Goal: Task Accomplishment & Management: Manage account settings

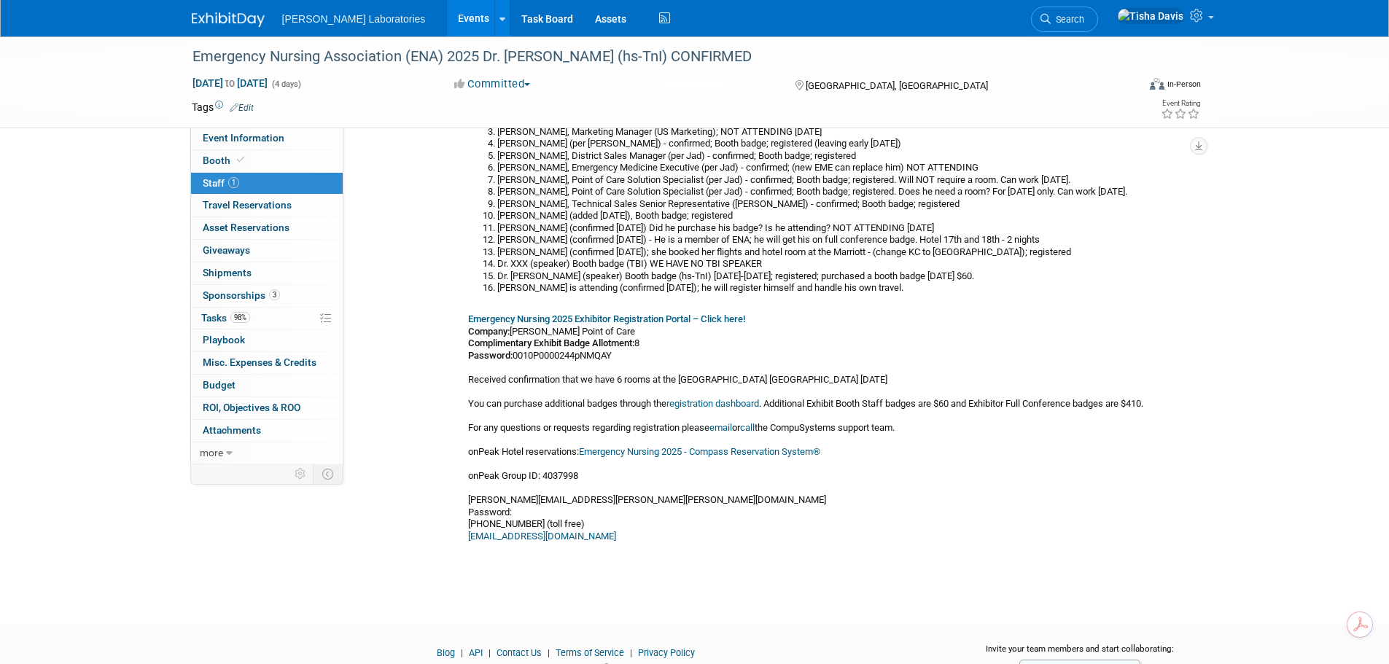
click at [447, 15] on link "Events" at bounding box center [473, 18] width 53 height 36
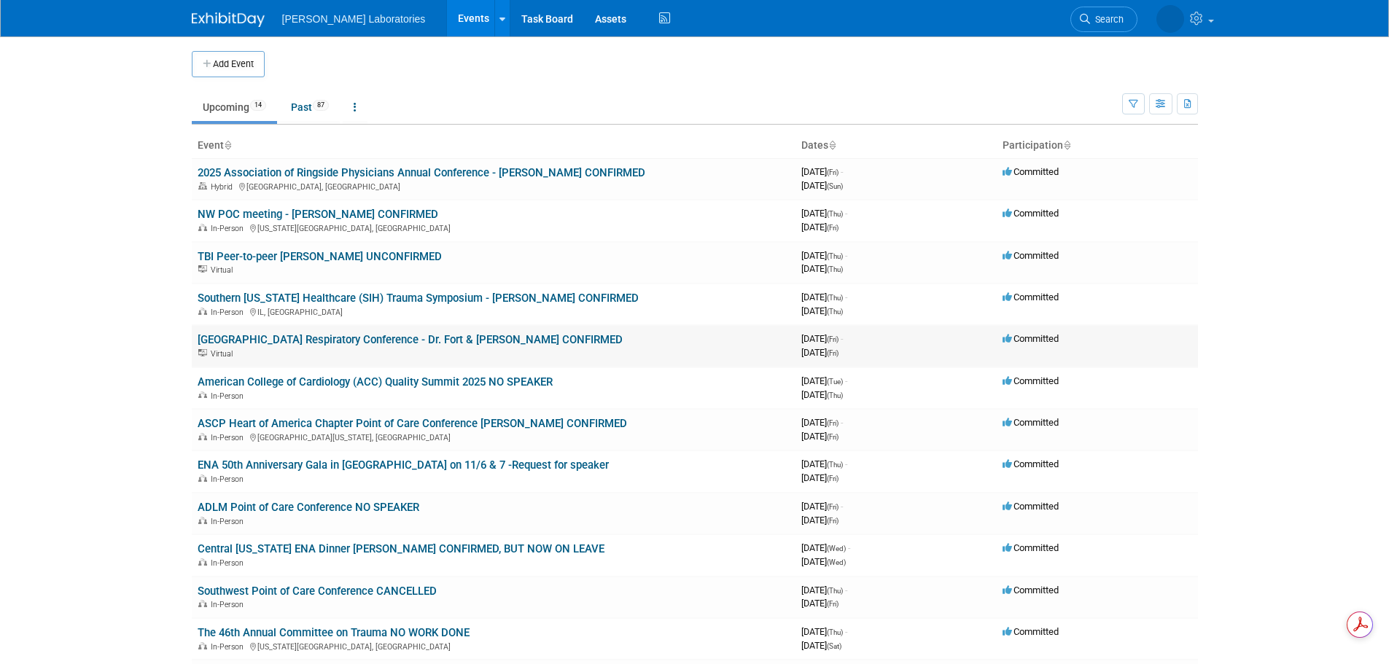
click at [356, 338] on link "[GEOGRAPHIC_DATA] Respiratory Conference - Dr. Fort & [PERSON_NAME] CONFIRMED" at bounding box center [410, 339] width 425 height 13
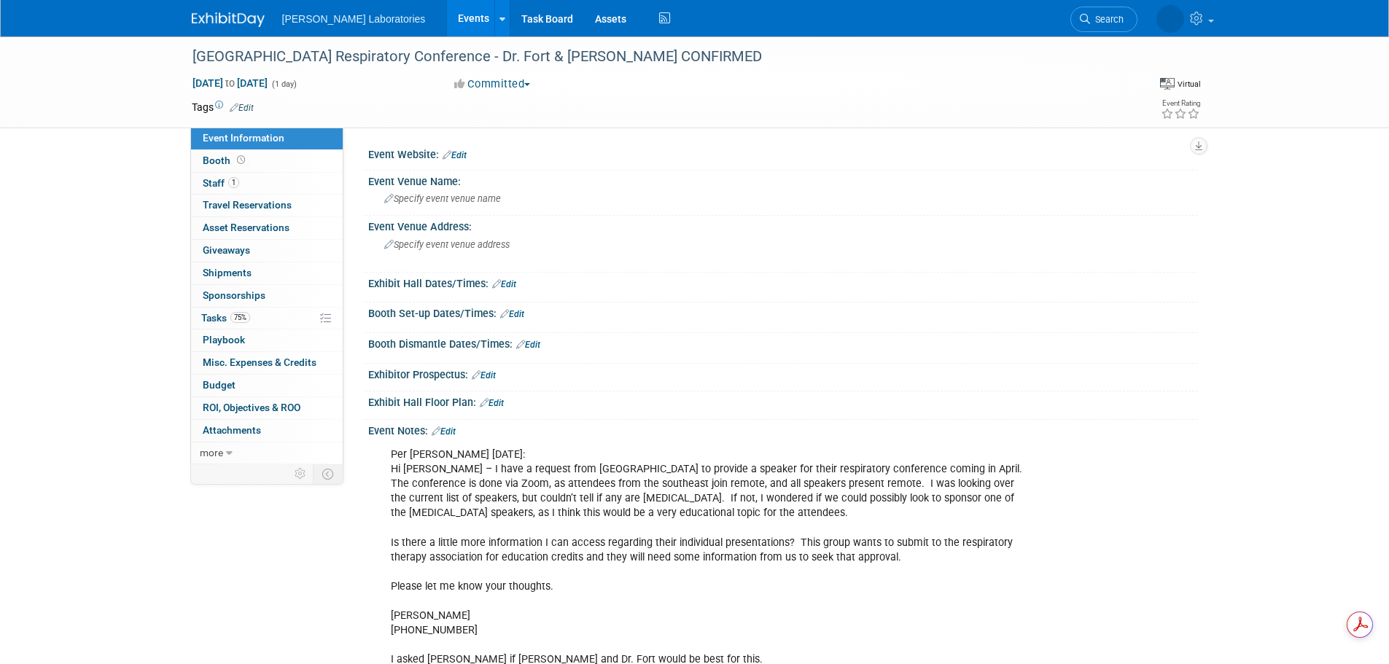
click at [450, 434] on link "Edit" at bounding box center [444, 431] width 24 height 10
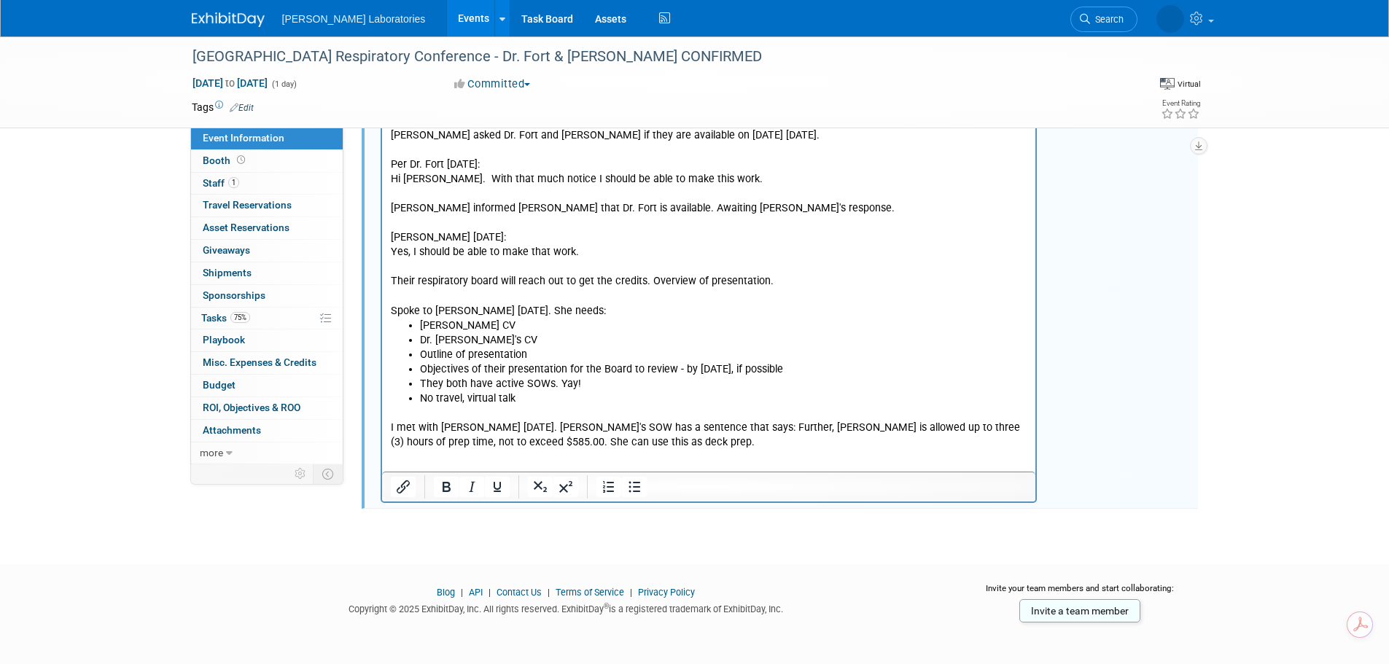
scroll to position [1566, 0]
click at [667, 434] on p "I met with [PERSON_NAME] [DATE]. [PERSON_NAME]'s SOW has a sentence that says: …" at bounding box center [708, 427] width 637 height 44
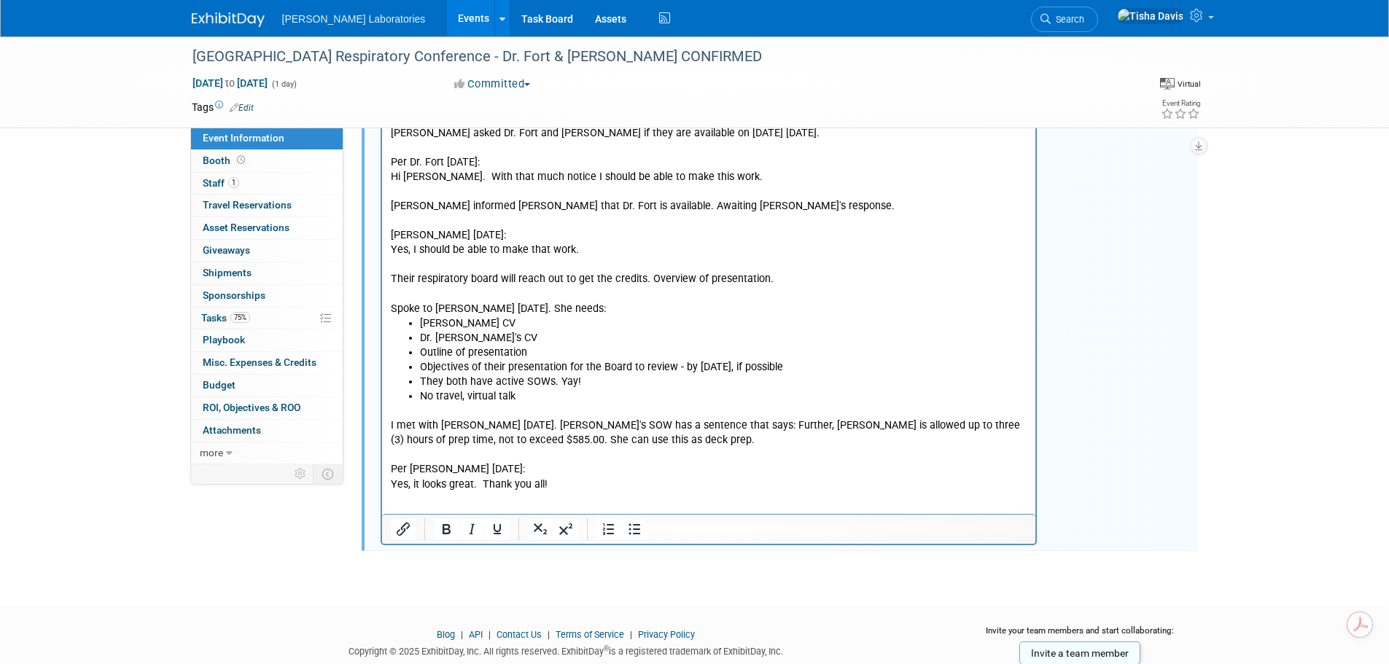
click at [475, 478] on p "Yes, it looks great. Thank you all!" at bounding box center [708, 485] width 637 height 15
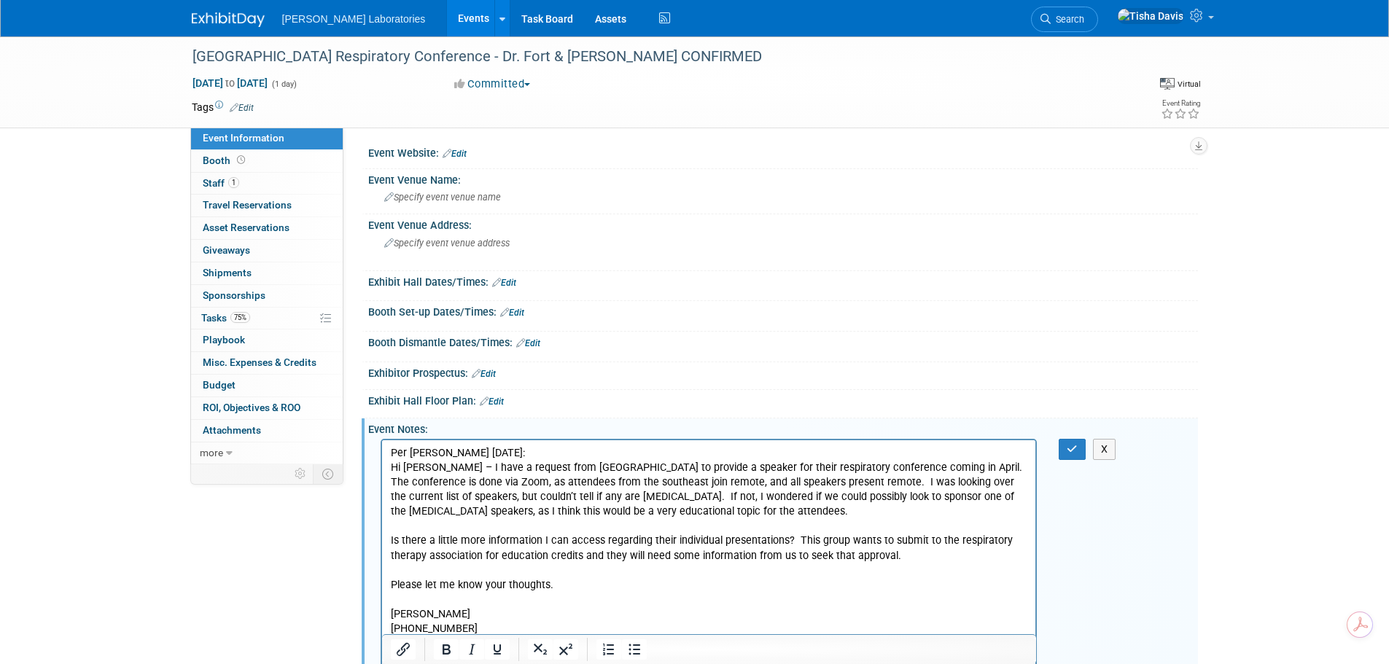
scroll to position [0, 0]
click at [1074, 449] on icon "button" at bounding box center [1071, 450] width 11 height 10
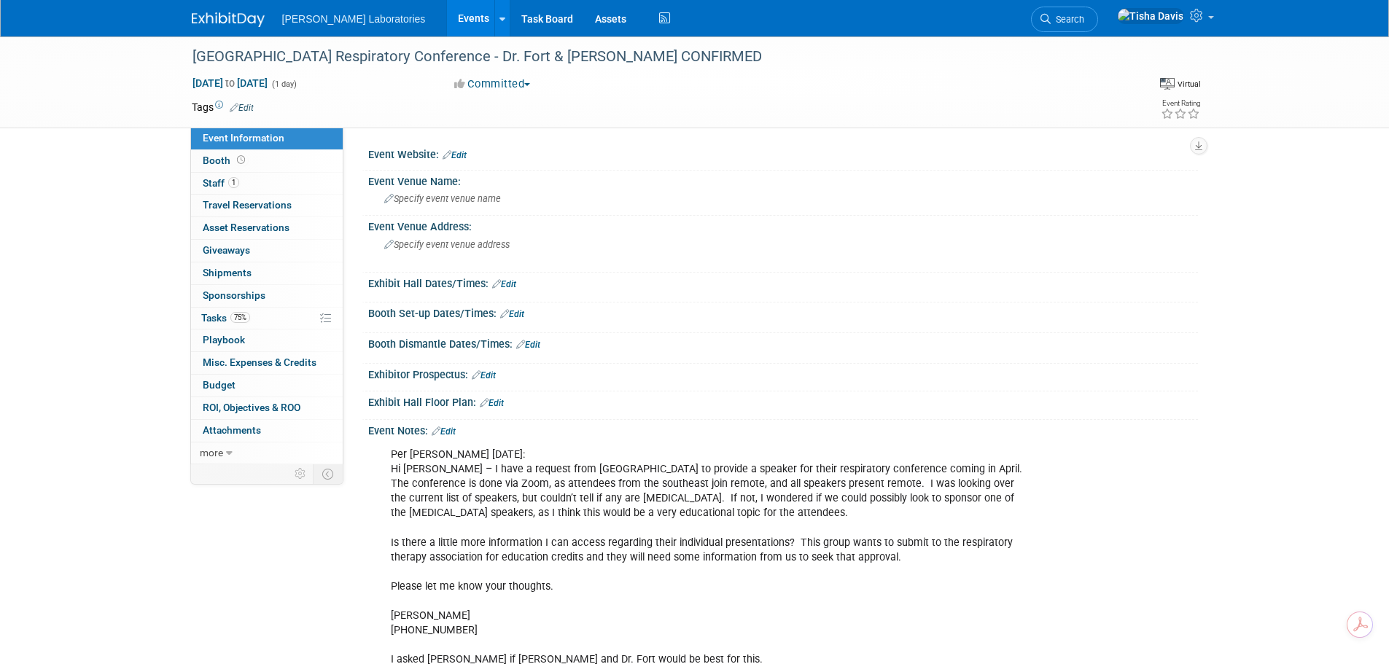
drag, startPoint x: 451, startPoint y: 432, endPoint x: 461, endPoint y: 432, distance: 10.2
click at [451, 432] on link "Edit" at bounding box center [444, 431] width 24 height 10
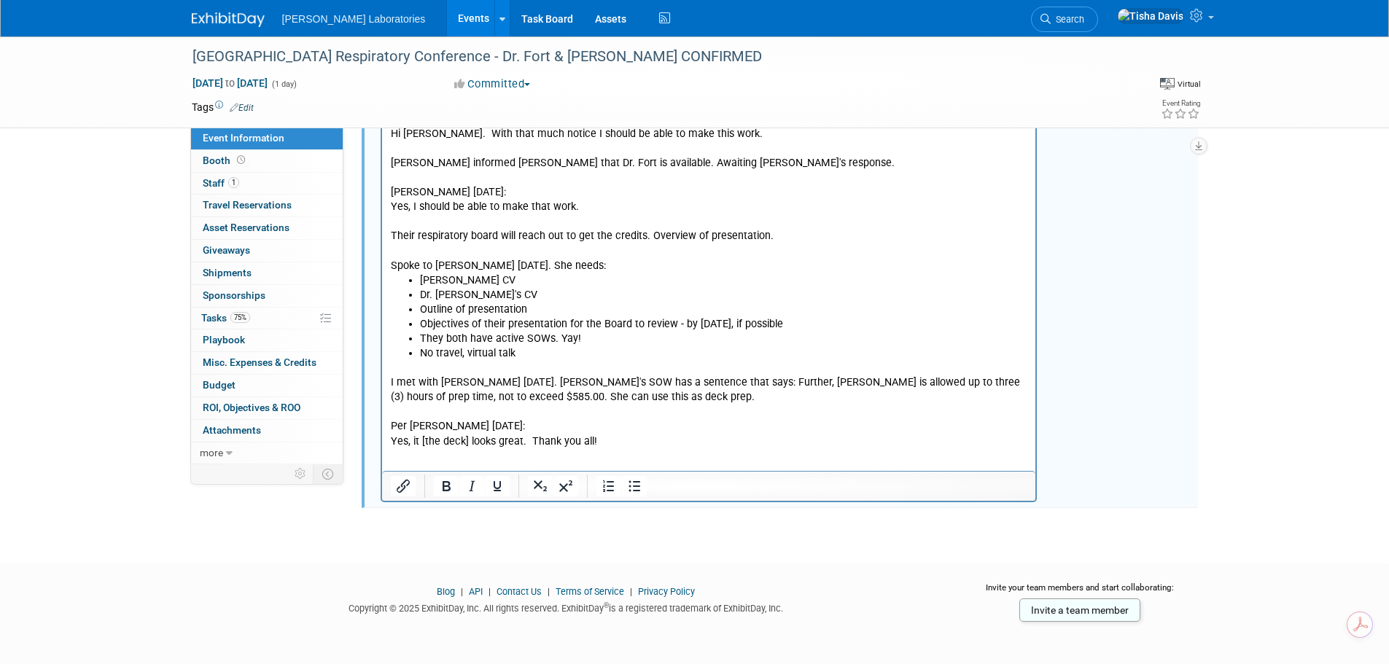
scroll to position [1610, 0]
click at [663, 424] on p "I met with Jeff 9/19/25. Teresa's SOW has a sentence that says: Further, Ms. Ar…" at bounding box center [708, 403] width 637 height 87
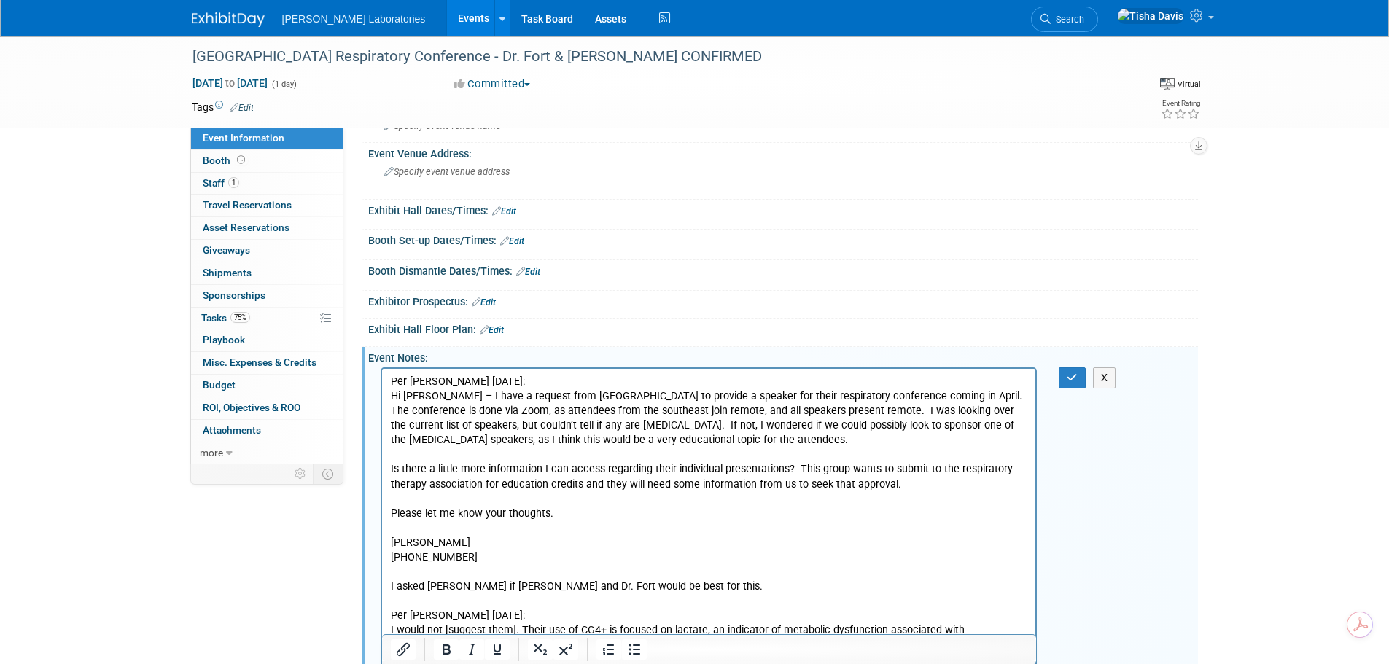
scroll to position [0, 0]
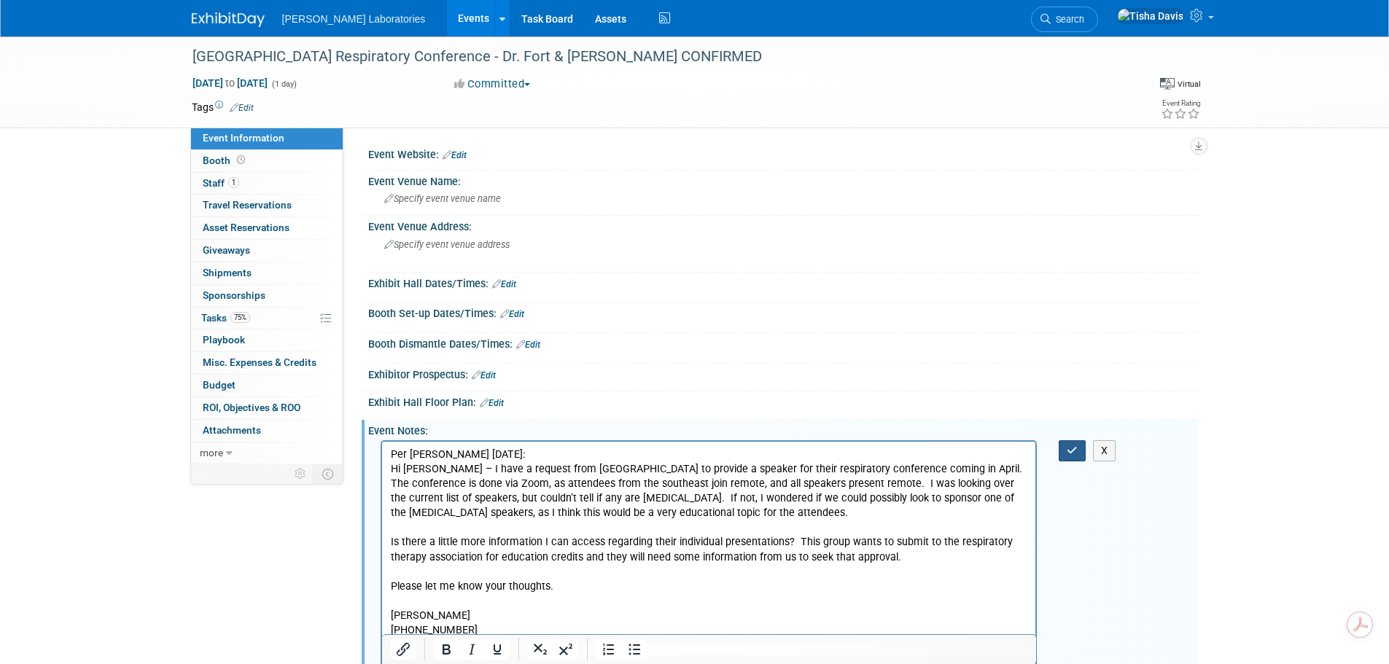
click at [1069, 447] on icon "button" at bounding box center [1071, 450] width 11 height 10
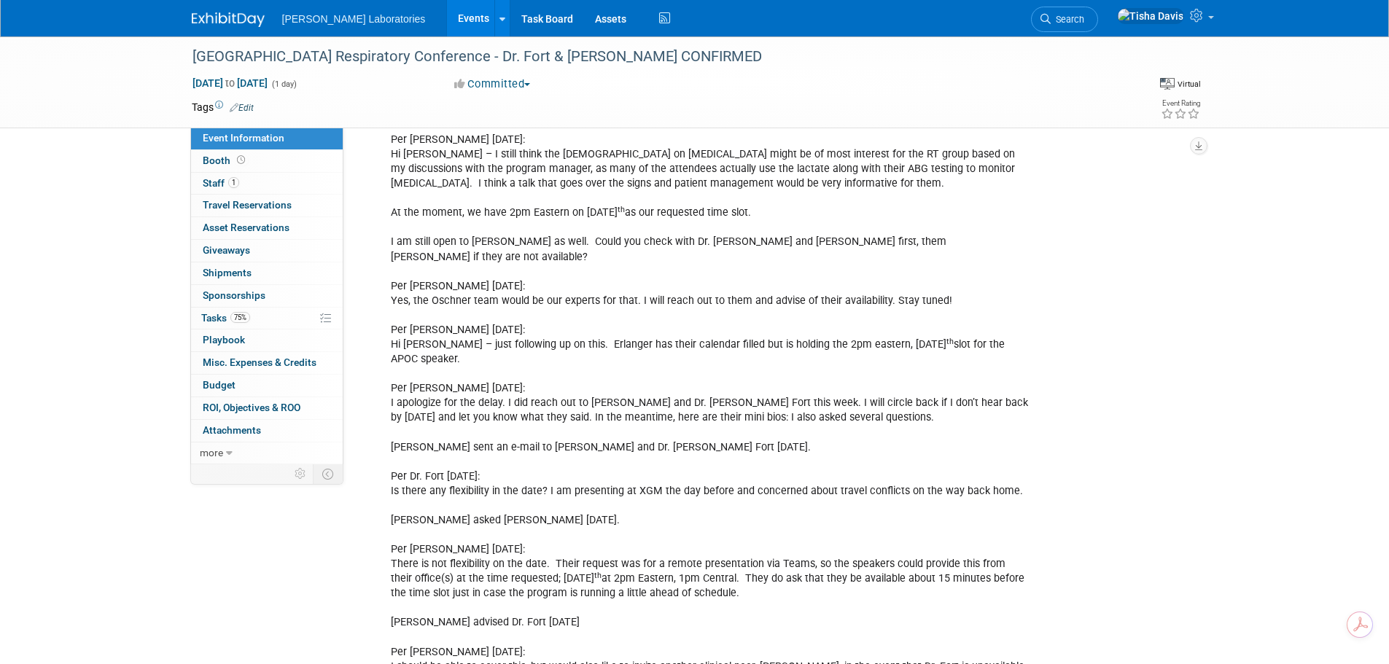
scroll to position [656, 0]
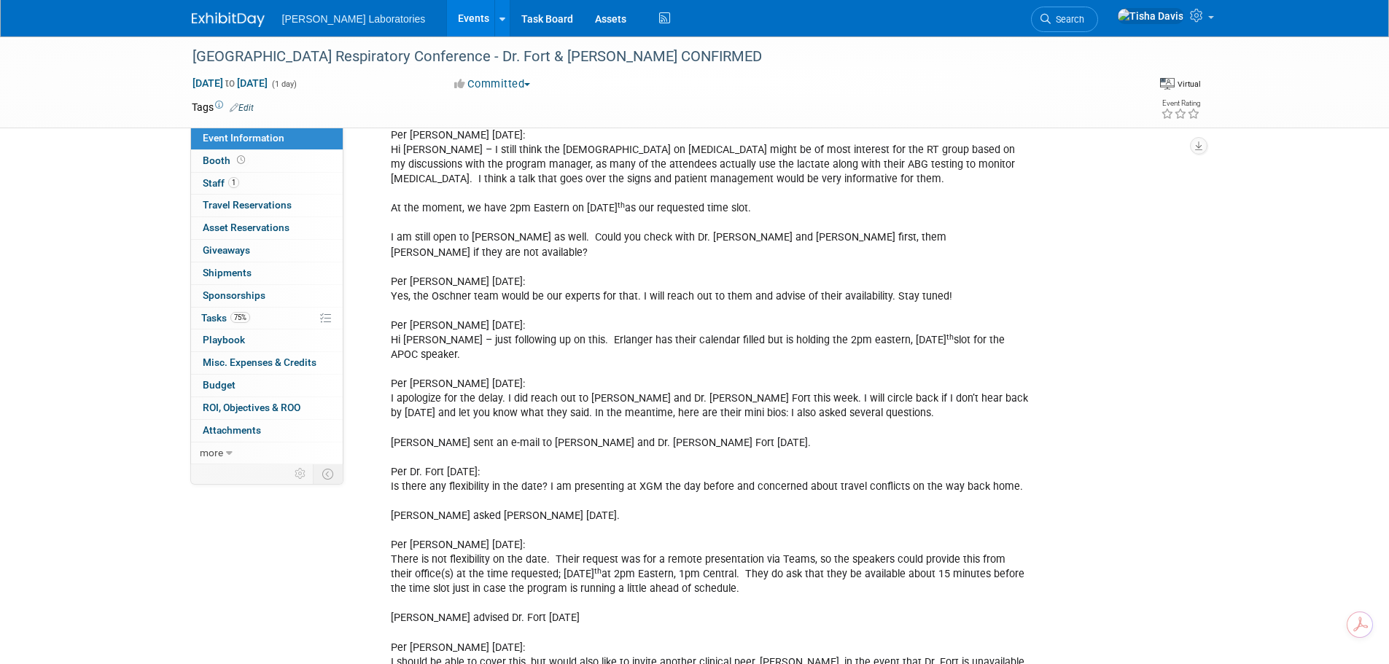
click at [447, 17] on link "Events" at bounding box center [473, 18] width 53 height 36
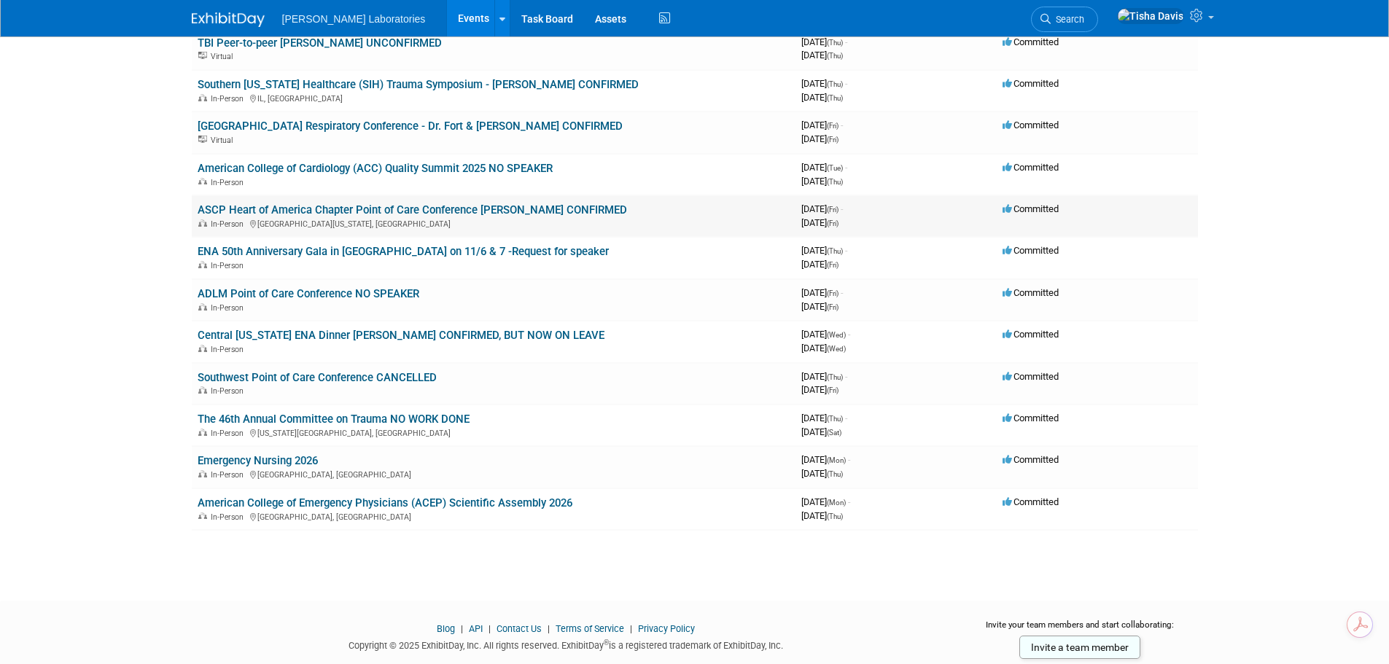
scroll to position [219, 0]
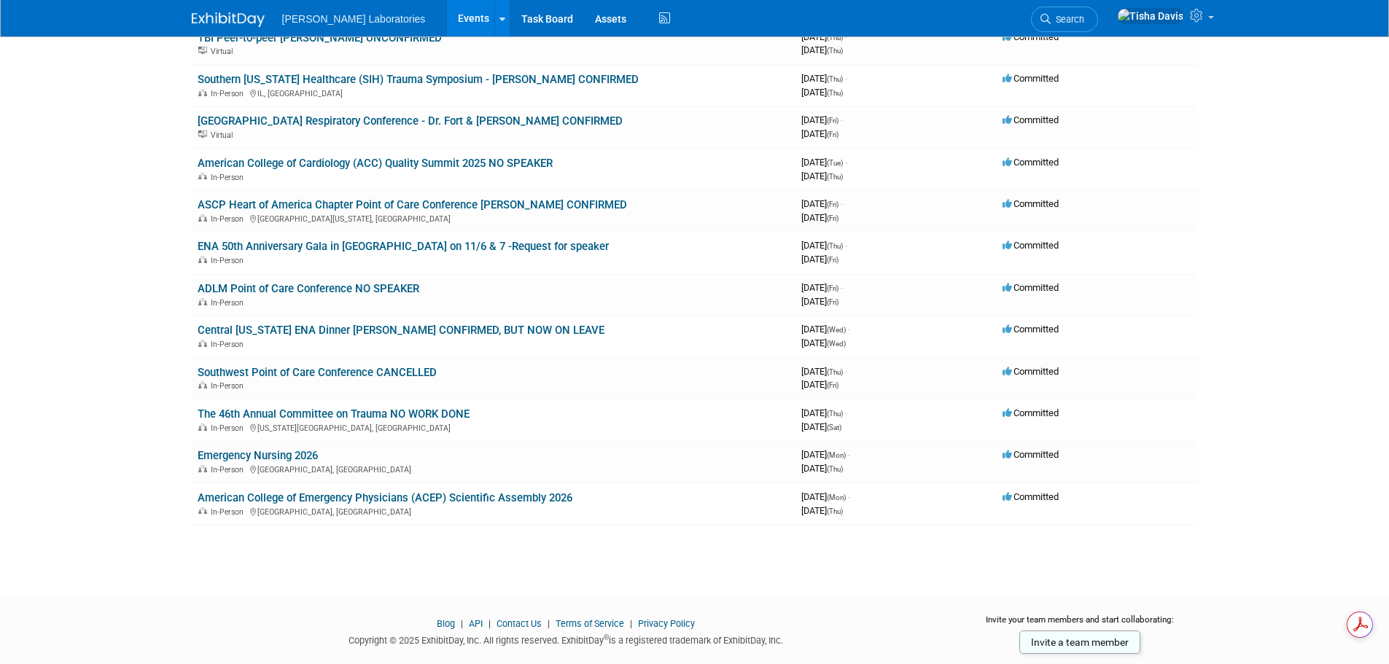
click at [447, 17] on link "Events" at bounding box center [473, 18] width 53 height 36
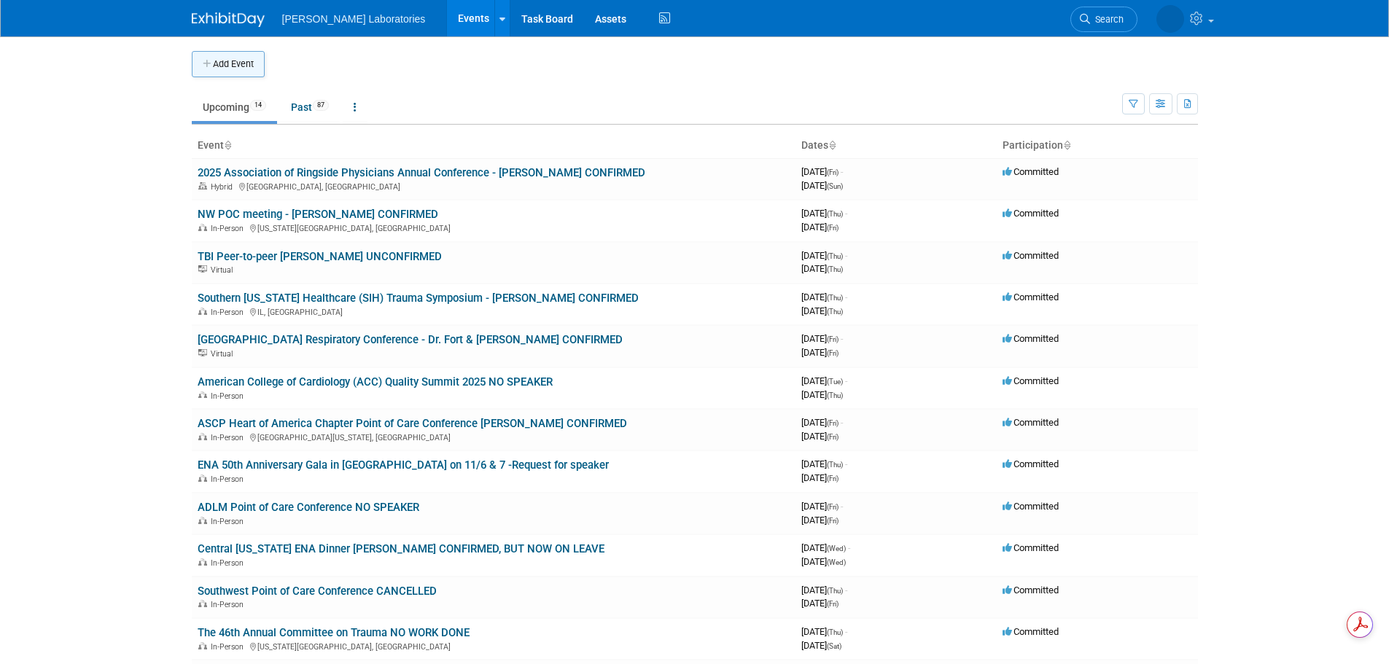
click at [232, 66] on button "Add Event" at bounding box center [228, 64] width 73 height 26
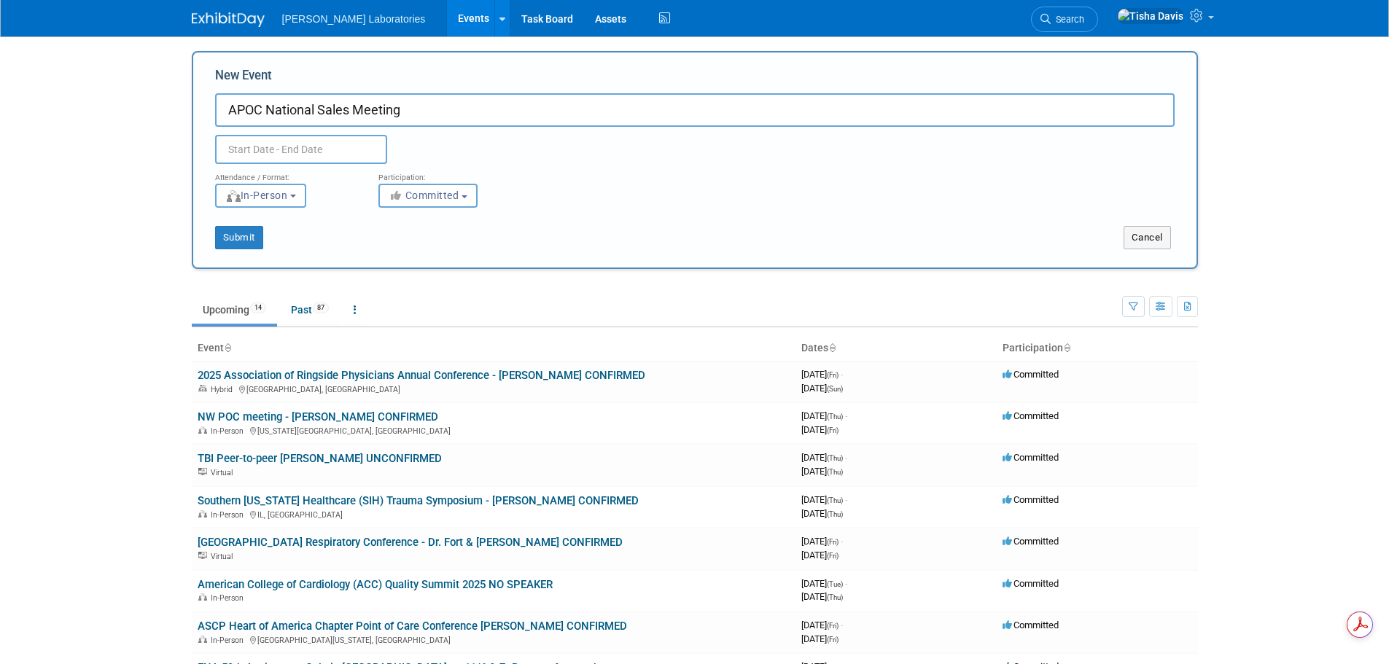
type input "APOC National Sales Meeting"
click at [311, 151] on input "text" at bounding box center [301, 149] width 172 height 29
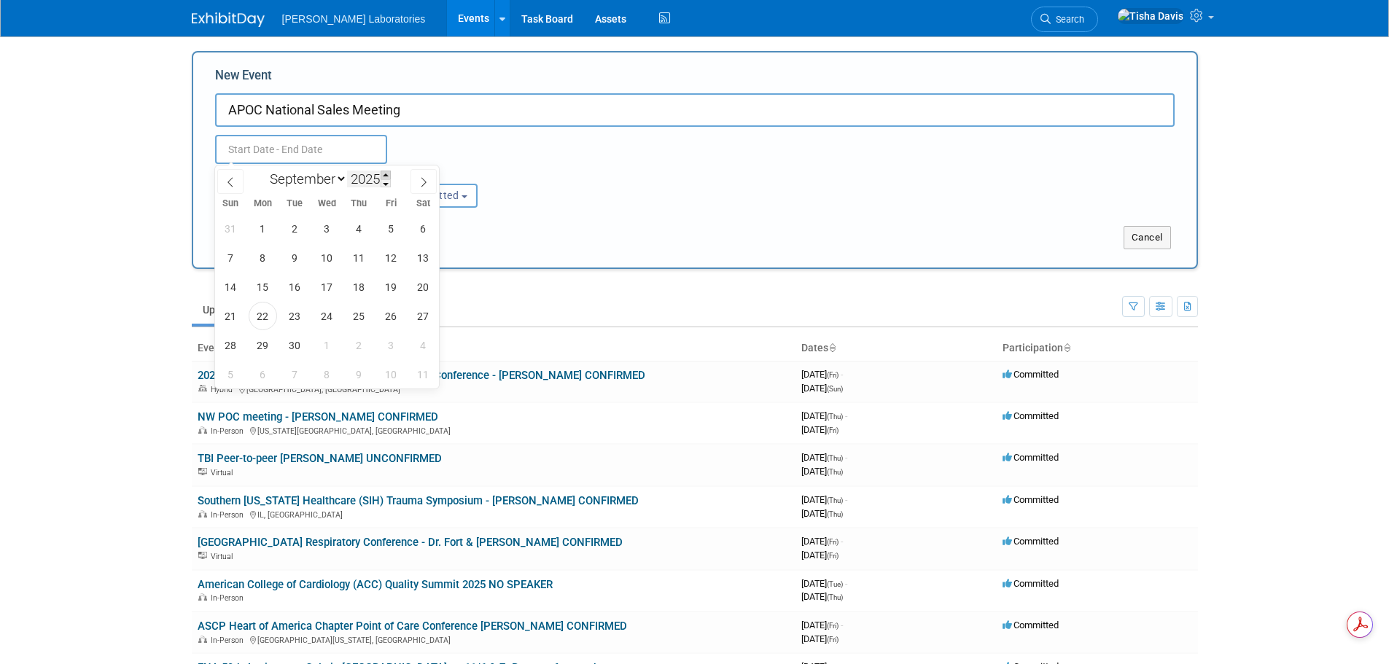
click at [389, 175] on span at bounding box center [385, 175] width 10 height 9
type input "2026"
click at [340, 176] on select "January February March April May June July August September October November De…" at bounding box center [305, 179] width 84 height 18
click at [263, 170] on select "January February March April May June July August September October November De…" at bounding box center [305, 179] width 84 height 18
click at [340, 182] on select "January February March April May June July August September October November De…" at bounding box center [305, 179] width 84 height 18
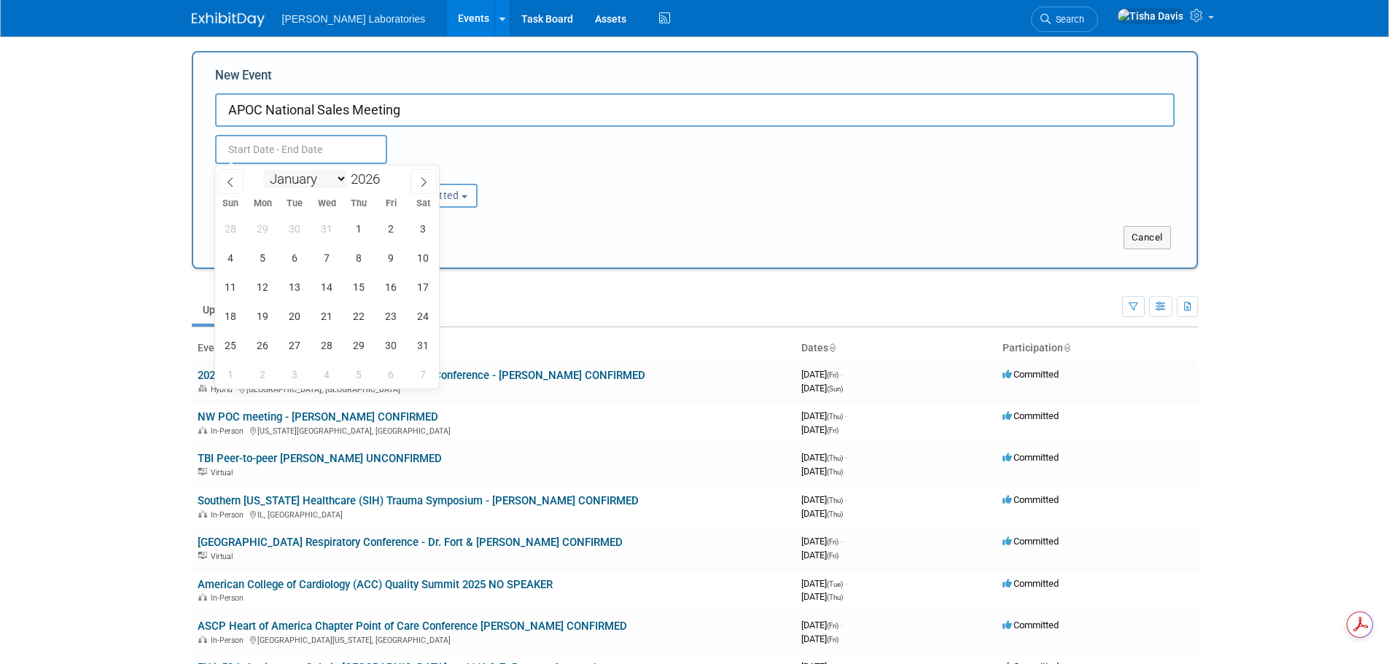
select select "1"
click at [263, 170] on select "January February March April May June July August September October November De…" at bounding box center [305, 179] width 84 height 18
click at [267, 253] on span "9" at bounding box center [263, 257] width 28 height 28
click at [364, 257] on span "12" at bounding box center [359, 257] width 28 height 28
type input "Feb 9, 2026 to Feb 12, 2026"
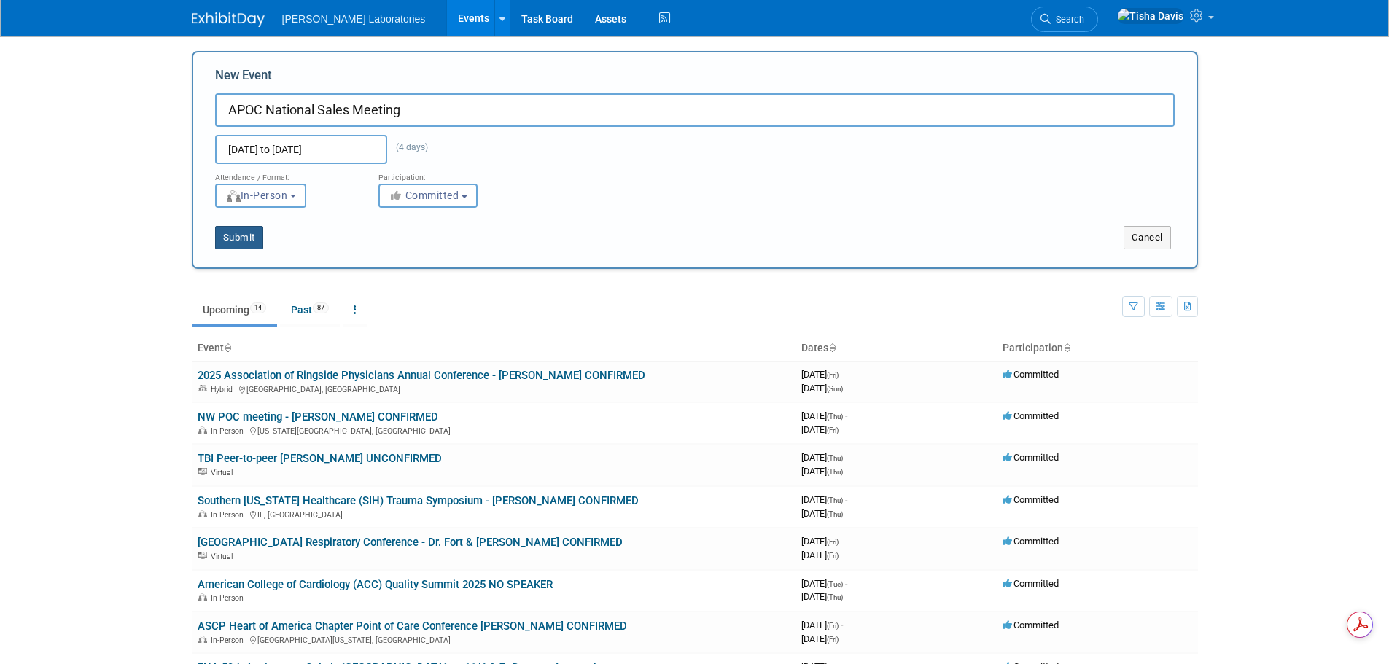
click at [233, 235] on button "Submit" at bounding box center [239, 237] width 48 height 23
type input "APOC National Sales Meeting"
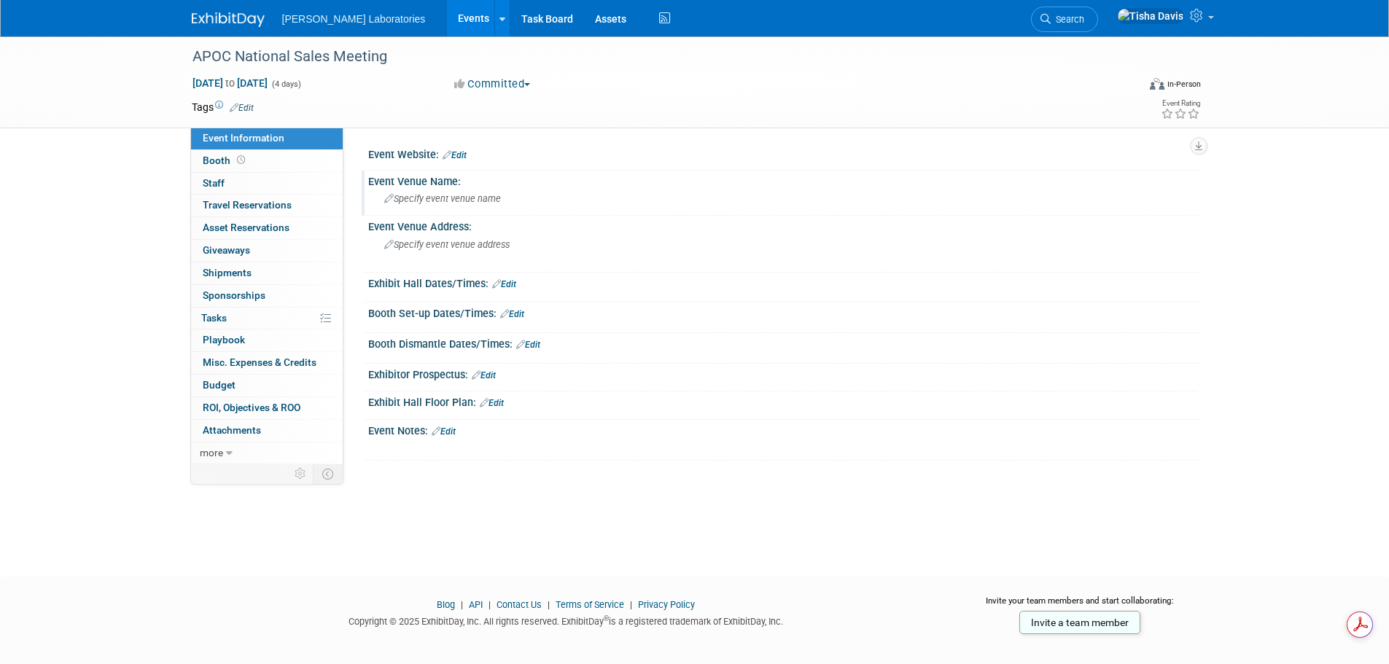
click at [450, 202] on span "Specify event venue name" at bounding box center [442, 198] width 117 height 11
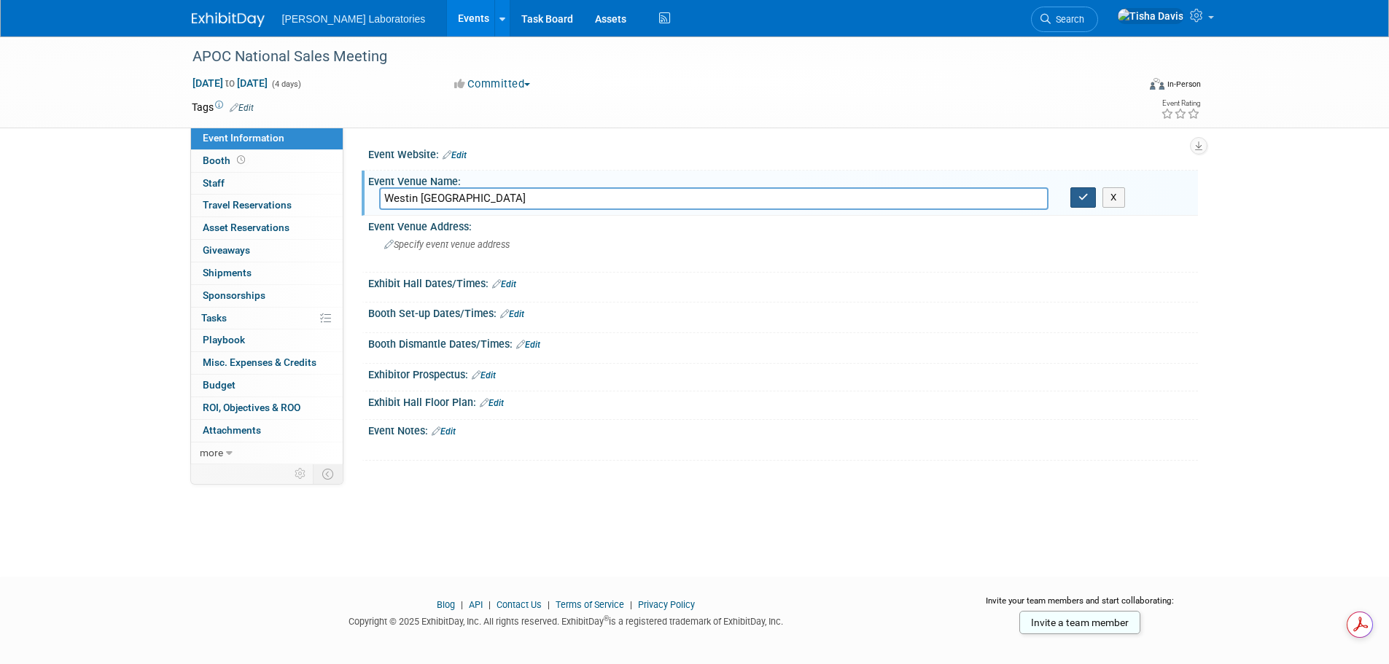
type input "Westin San Diego"
click at [1083, 188] on button "button" at bounding box center [1083, 197] width 26 height 20
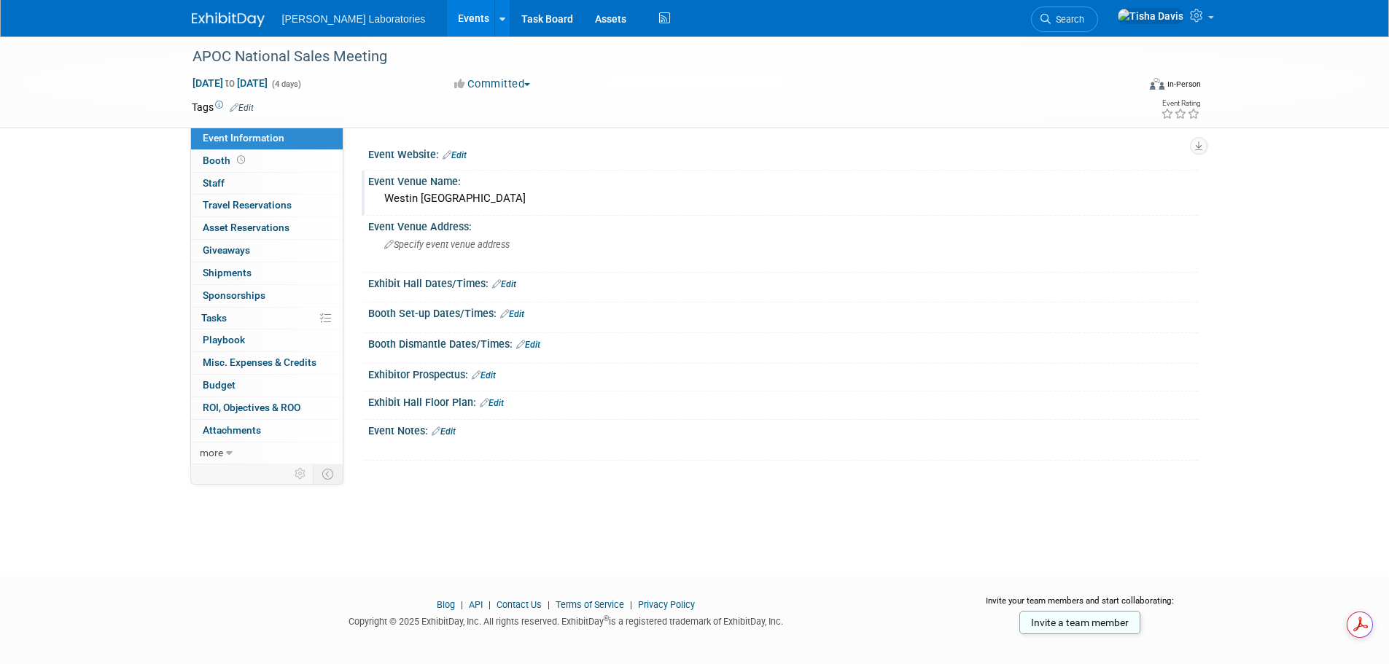
click at [453, 429] on link "Edit" at bounding box center [444, 431] width 24 height 10
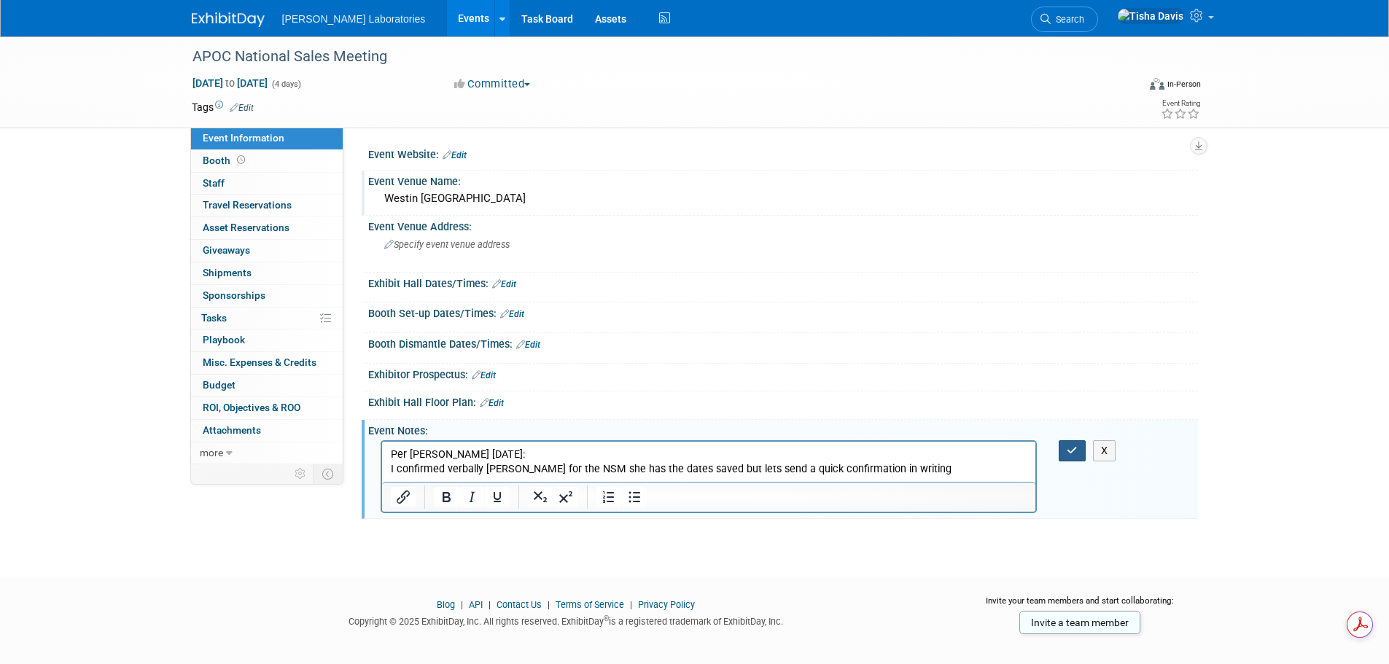
drag, startPoint x: 1073, startPoint y: 448, endPoint x: 605, endPoint y: 7, distance: 643.5
click at [1073, 448] on icon "button" at bounding box center [1071, 450] width 11 height 10
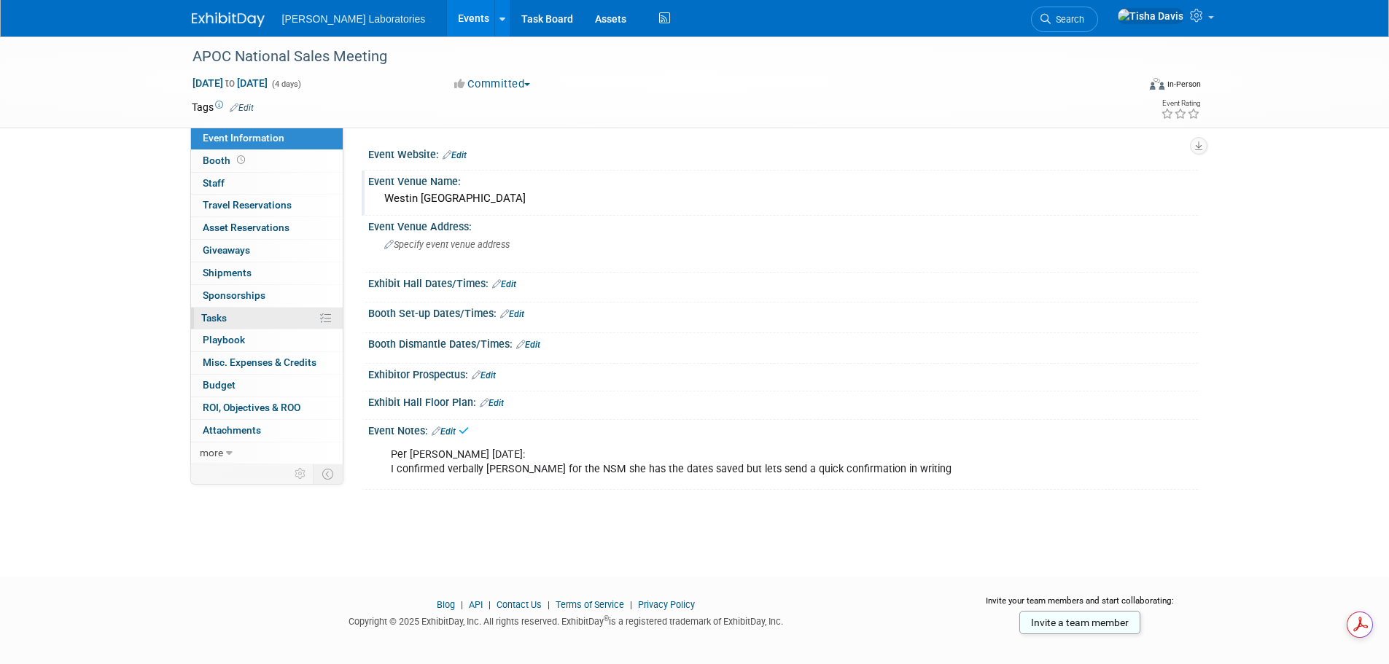
click at [222, 312] on span "Tasks 0%" at bounding box center [214, 318] width 26 height 12
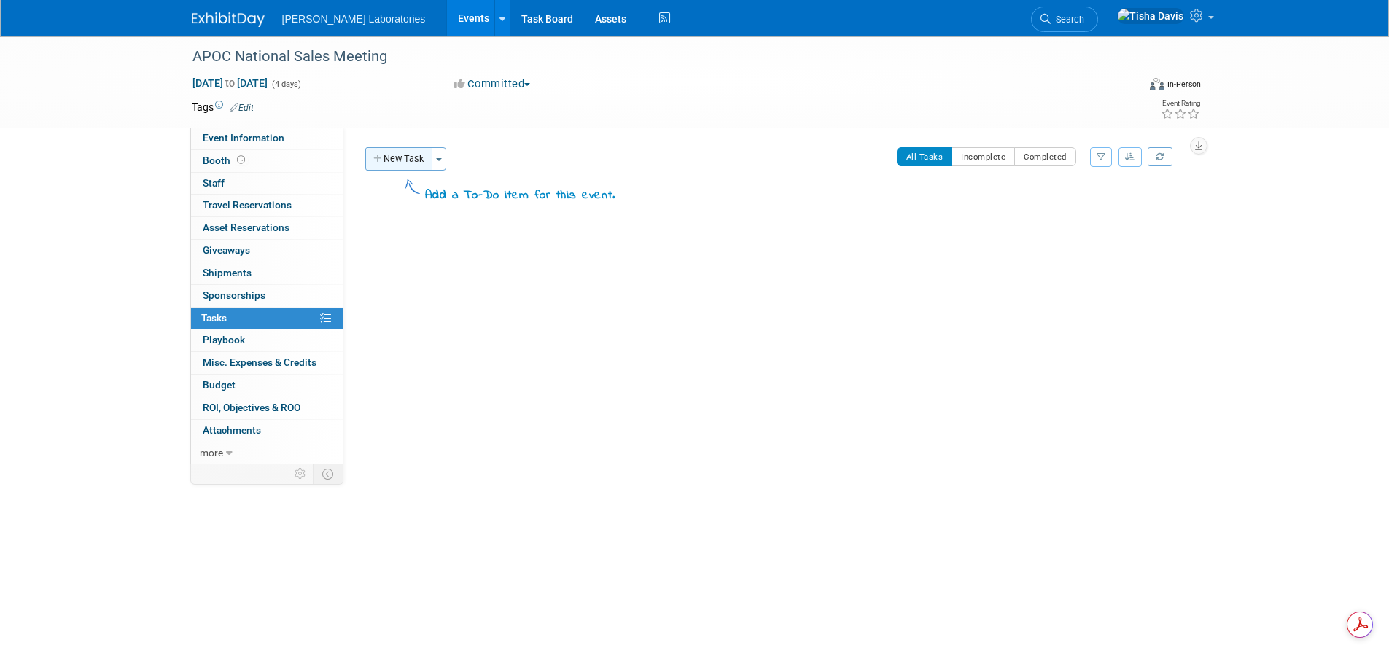
click at [404, 162] on button "New Task" at bounding box center [398, 158] width 67 height 23
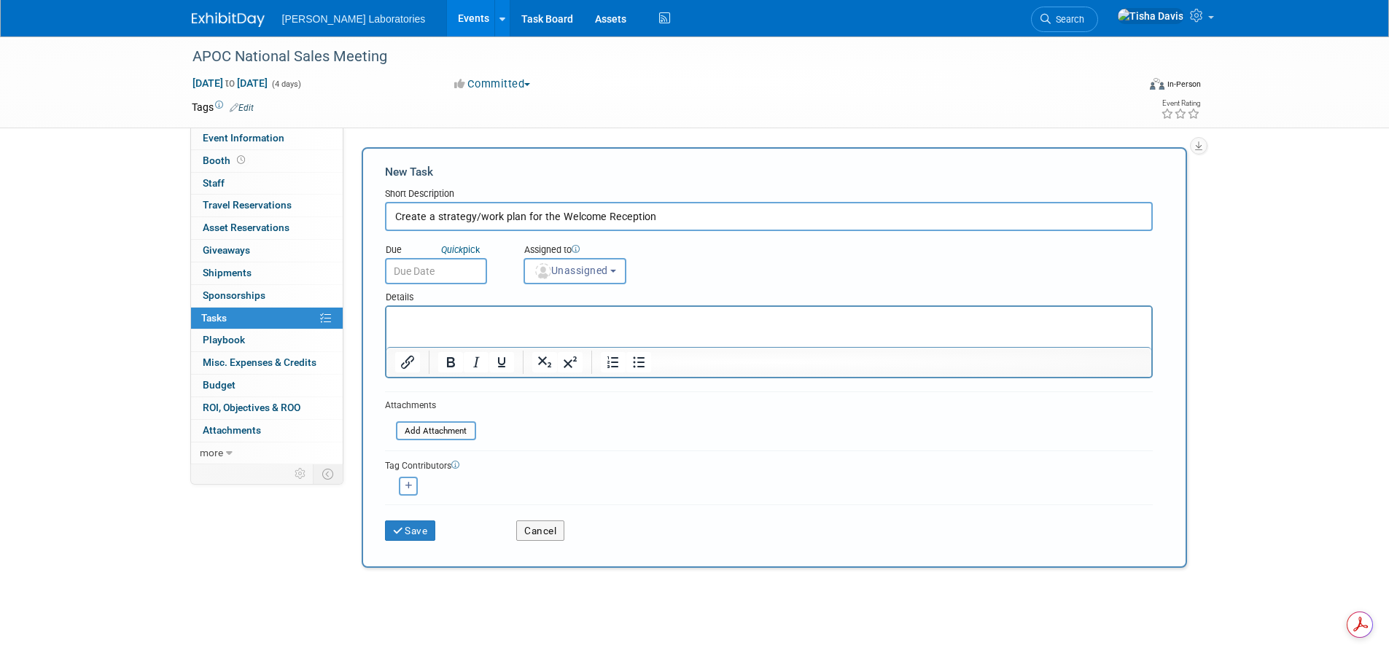
type input "Create a strategy/work plan for the Welcome Reception"
click at [469, 267] on input "text" at bounding box center [436, 271] width 102 height 26
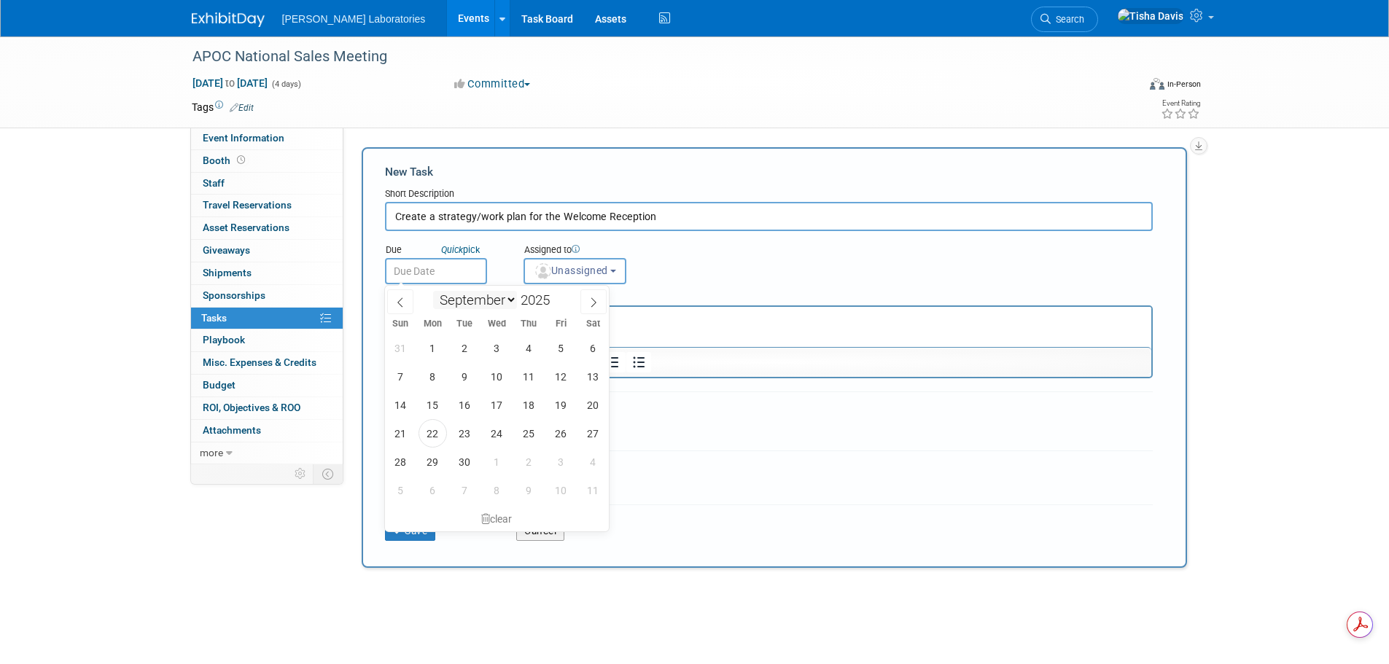
click at [503, 299] on select "January February March April May June July August September October November De…" at bounding box center [475, 300] width 84 height 18
select select "6"
click at [433, 291] on select "January February March April May June July August September October November De…" at bounding box center [475, 300] width 84 height 18
click at [536, 377] on span "10" at bounding box center [529, 376] width 28 height 28
type input "Jul 10, 2025"
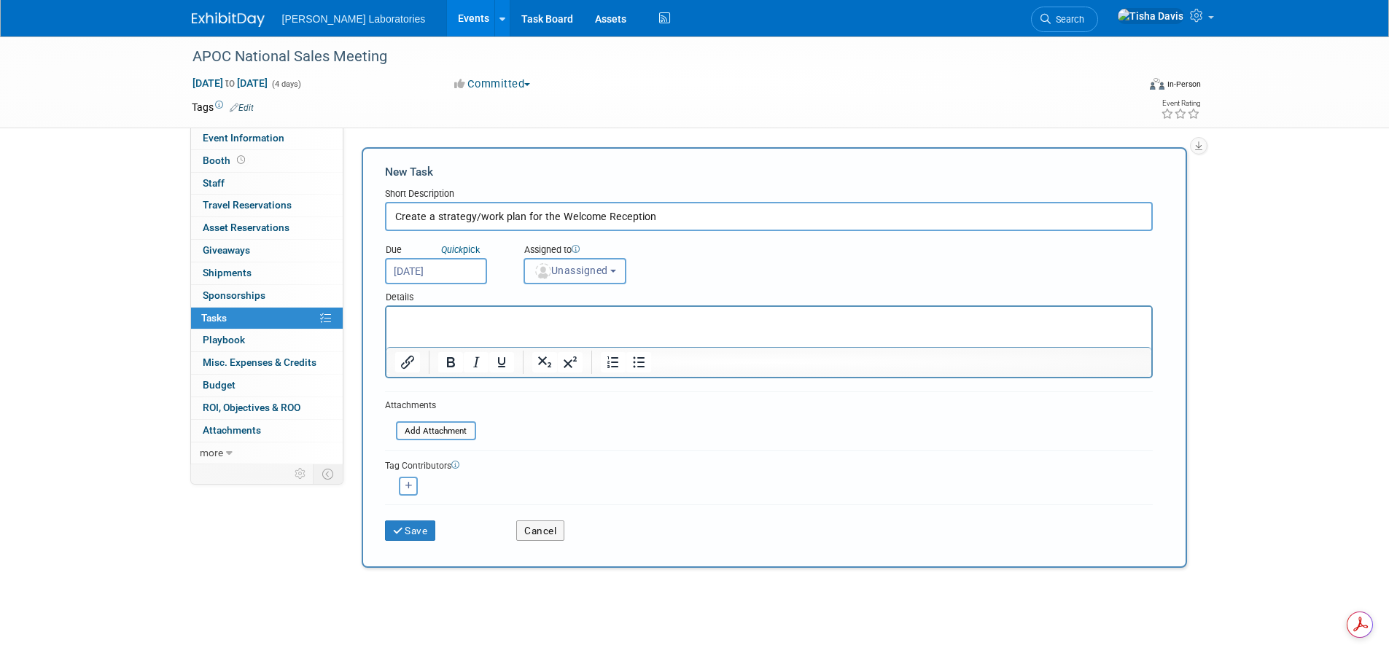
click at [627, 268] on button "Unassigned" at bounding box center [575, 271] width 104 height 26
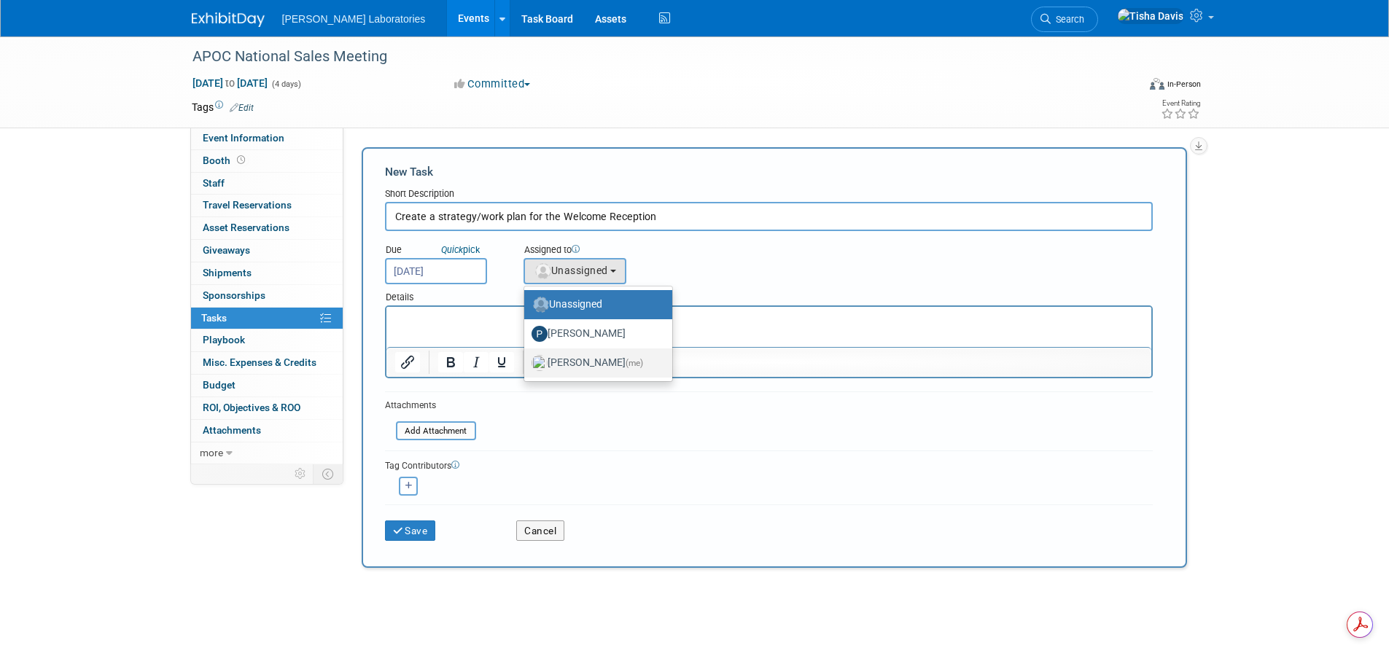
click at [599, 368] on label "Tisha Davis (me)" at bounding box center [594, 362] width 126 height 23
click at [526, 366] on input "Tisha Davis (me)" at bounding box center [521, 360] width 9 height 9
select select "2770856e-d6b1-4121-bfe1-202d7e478624"
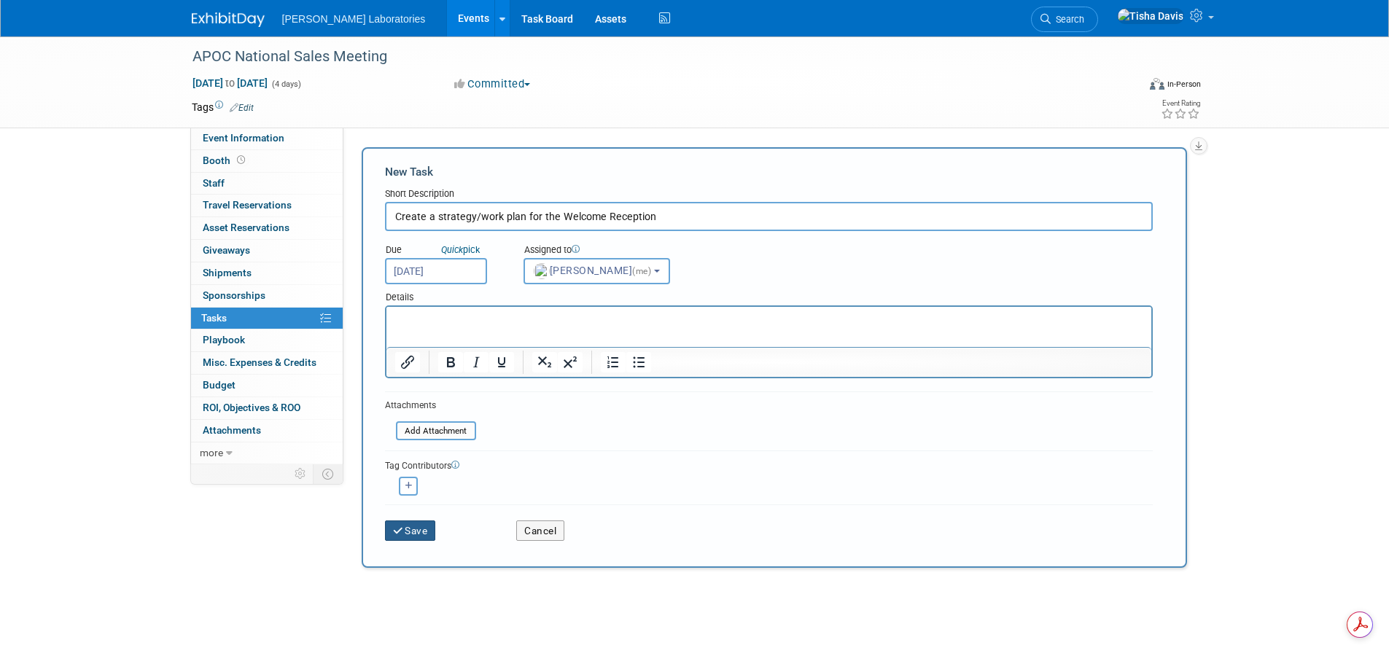
click at [407, 528] on button "Save" at bounding box center [410, 530] width 51 height 20
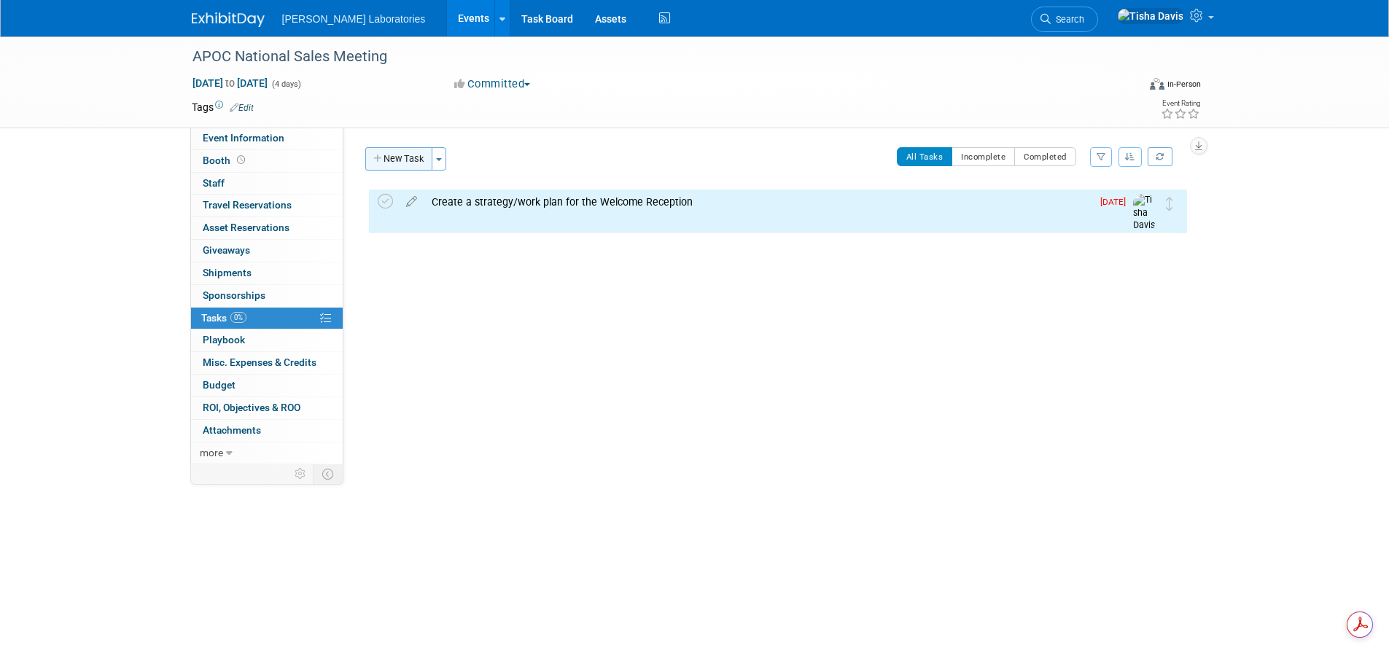
click at [402, 157] on button "New Task" at bounding box center [398, 158] width 67 height 23
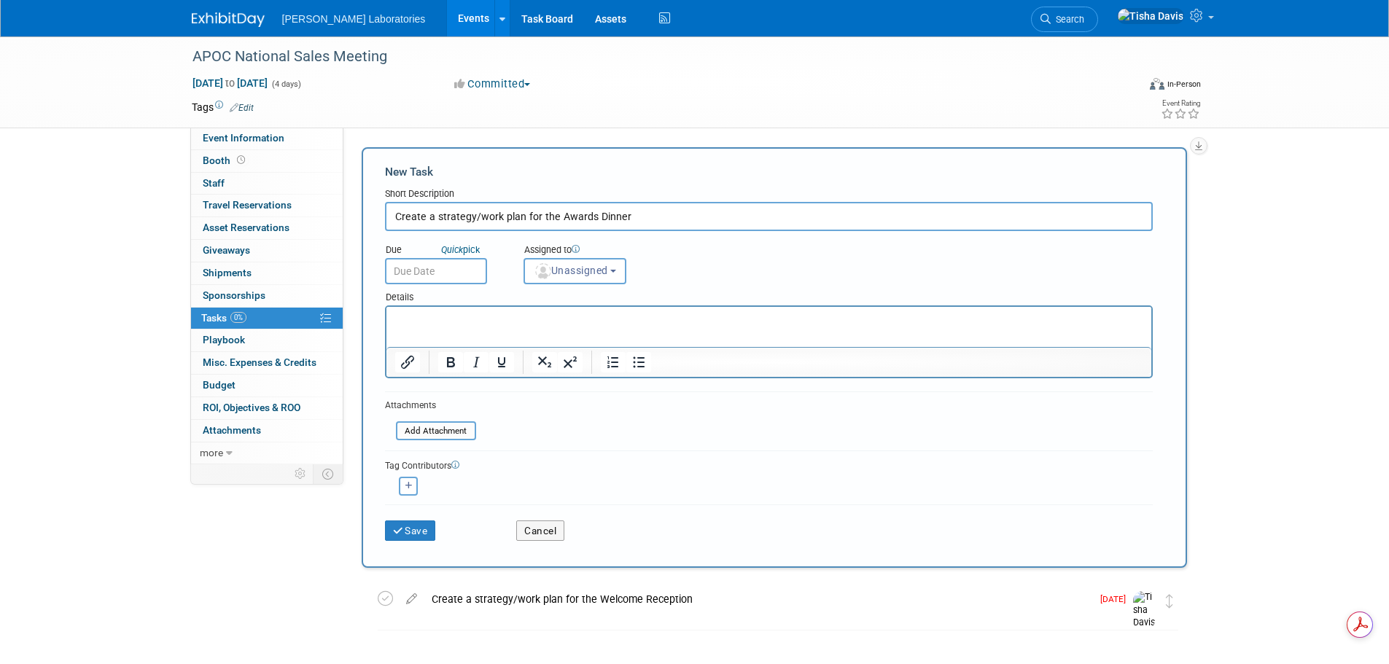
type input "Create a strategy/work plan for the Awards Dinner"
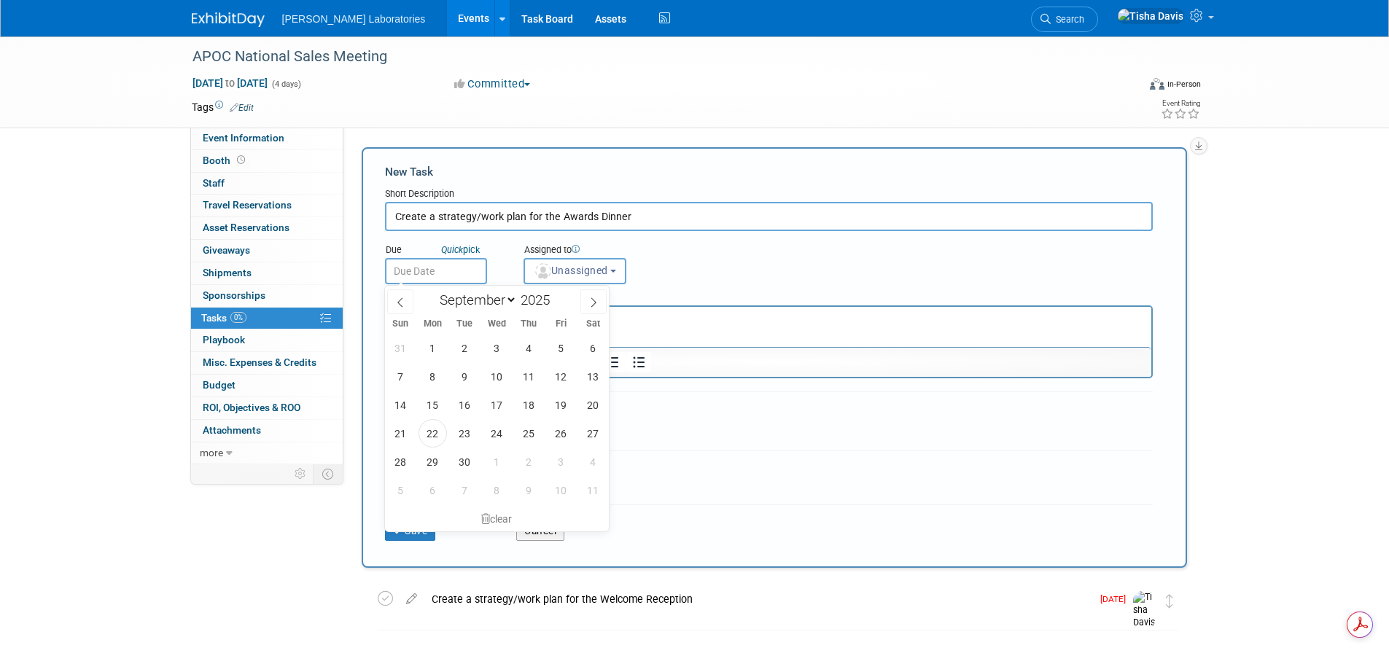
click at [462, 278] on input "text" at bounding box center [436, 271] width 102 height 26
click at [555, 434] on span "26" at bounding box center [561, 433] width 28 height 28
type input "Sep 26, 2025"
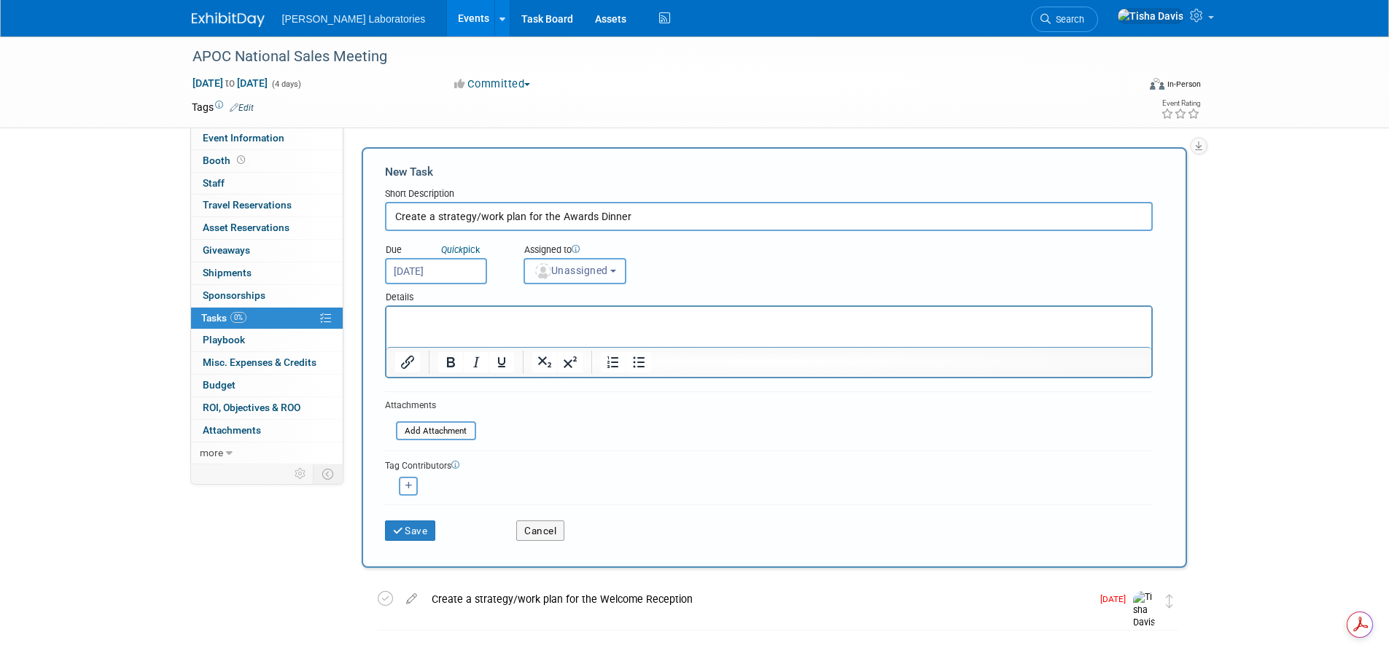
click at [625, 259] on button "Unassigned" at bounding box center [575, 271] width 104 height 26
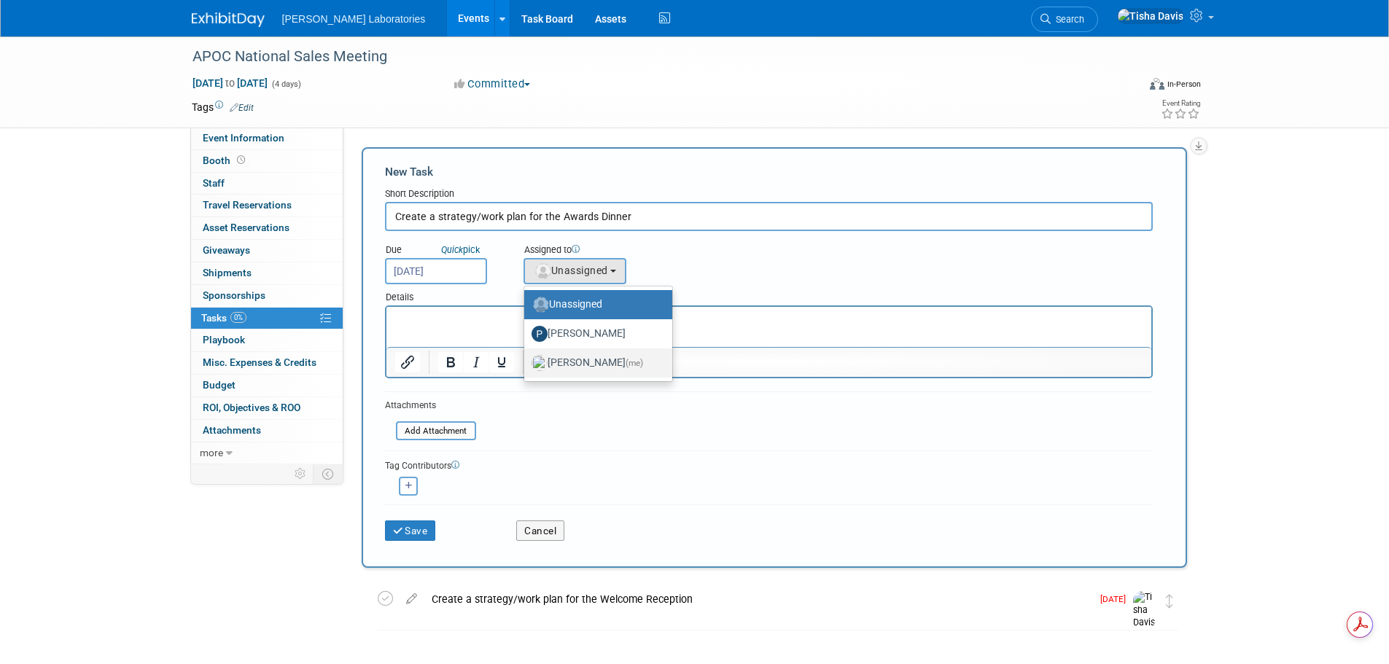
click at [590, 365] on label "Tisha Davis (me)" at bounding box center [594, 362] width 126 height 23
click at [526, 365] on input "Tisha Davis (me)" at bounding box center [521, 360] width 9 height 9
select select "2770856e-d6b1-4121-bfe1-202d7e478624"
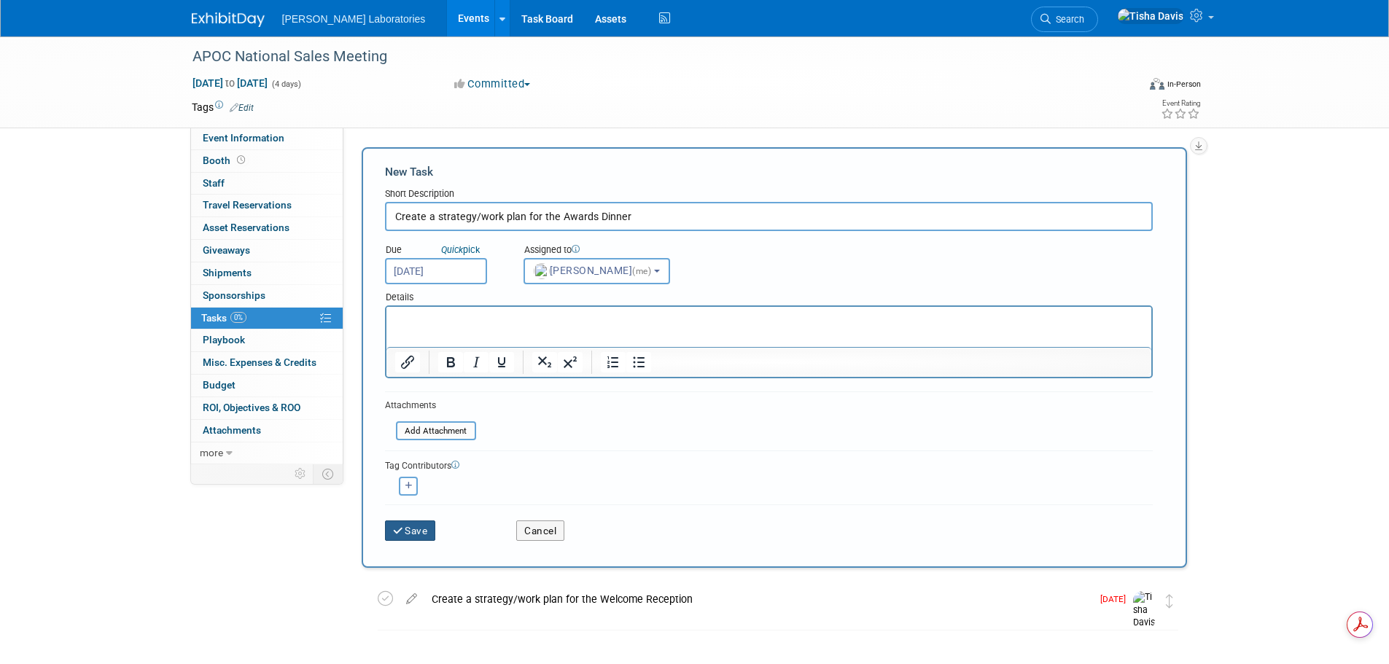
click at [407, 529] on button "Save" at bounding box center [410, 530] width 51 height 20
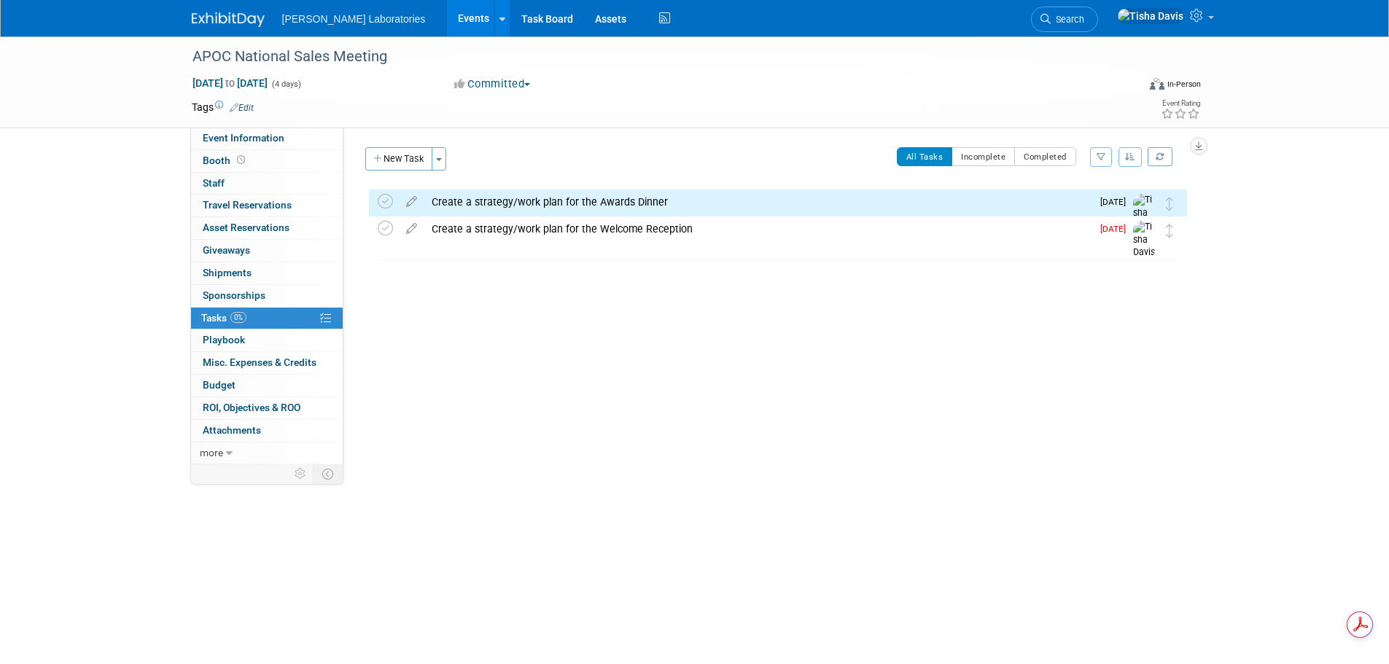
drag, startPoint x: 404, startPoint y: 158, endPoint x: 410, endPoint y: 166, distance: 9.9
click at [404, 158] on button "New Task" at bounding box center [398, 158] width 67 height 23
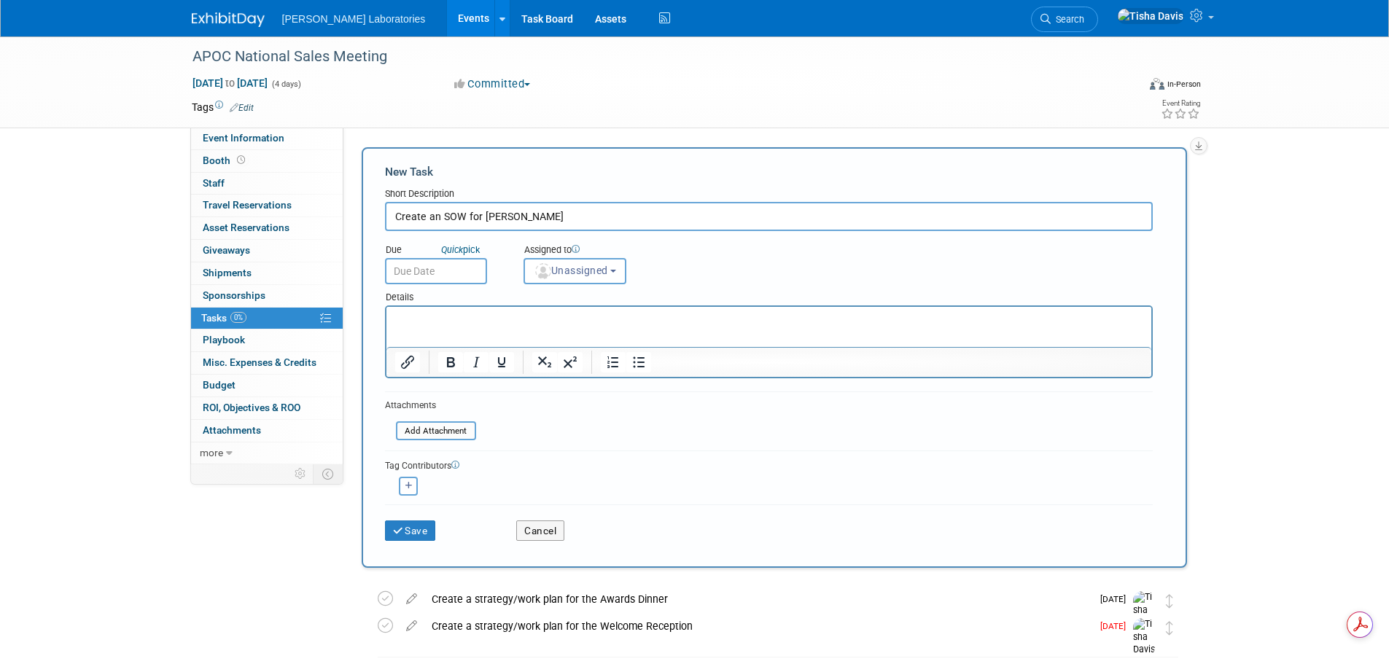
drag, startPoint x: 499, startPoint y: 216, endPoint x: 510, endPoint y: 230, distance: 16.6
click at [499, 216] on input "Create an SOW for Dr. Watson" at bounding box center [769, 216] width 768 height 29
type input "Create an SOW for Dr. Erin Watson"
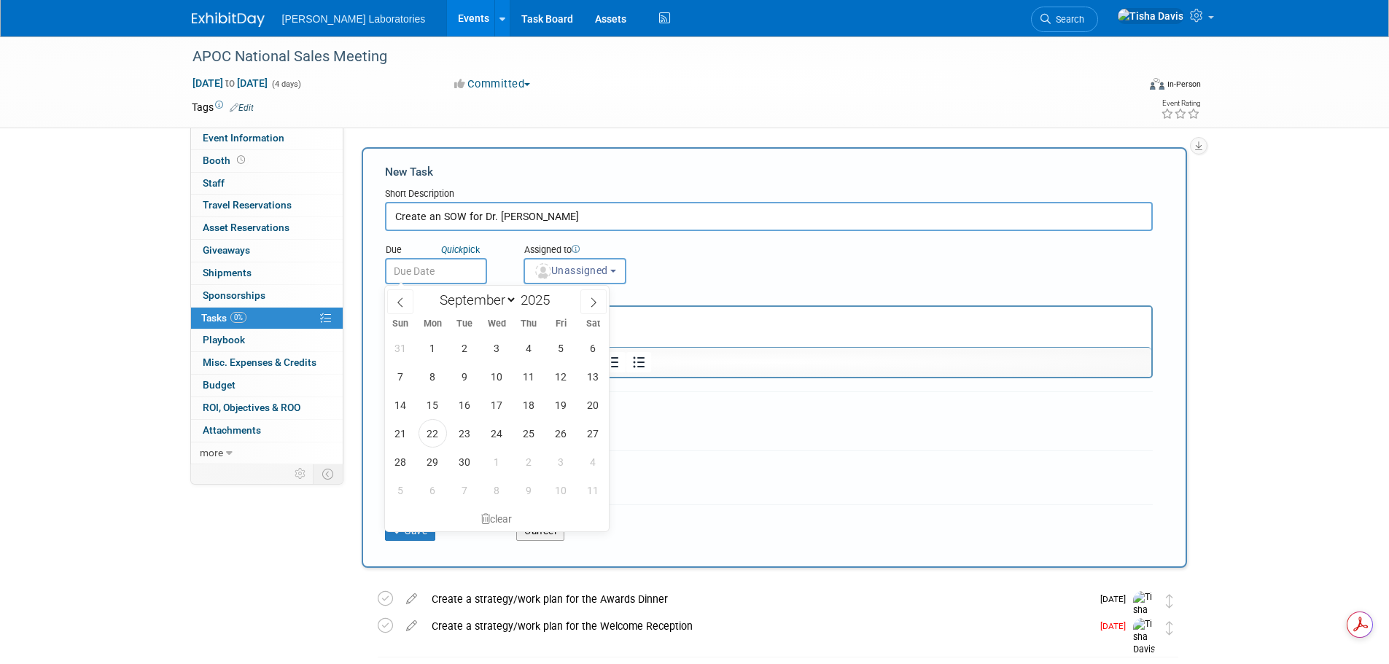
click at [432, 275] on input "text" at bounding box center [436, 271] width 102 height 26
click at [556, 459] on span "3" at bounding box center [561, 462] width 28 height 28
type input "Oct 3, 2025"
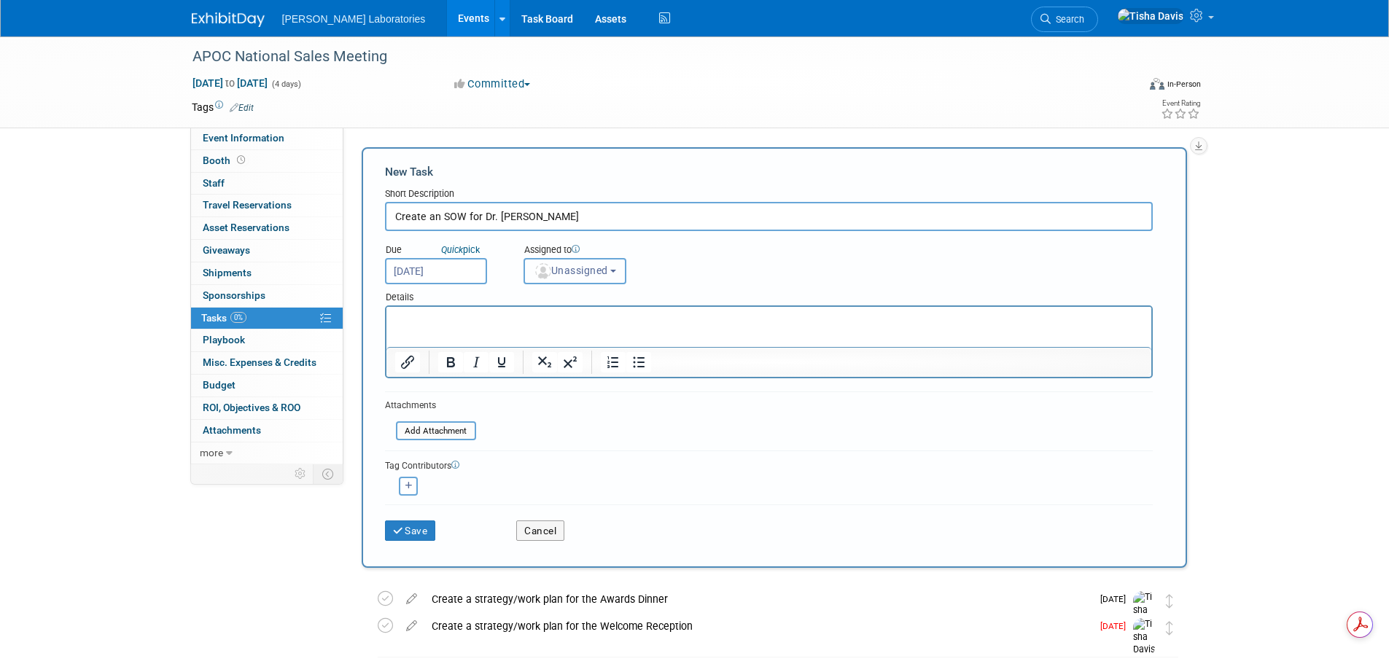
click at [608, 276] on span "Unassigned" at bounding box center [571, 271] width 74 height 12
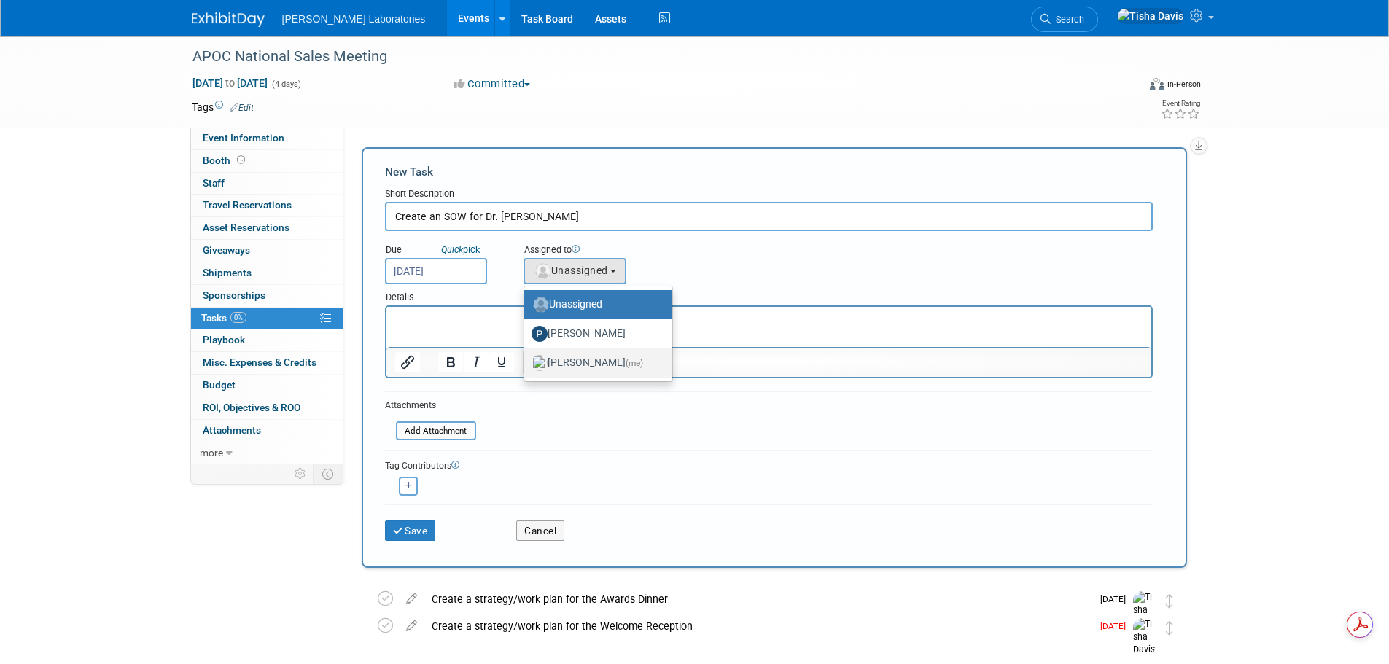
click at [590, 367] on label "Tisha Davis (me)" at bounding box center [594, 362] width 126 height 23
click at [526, 366] on input "Tisha Davis (me)" at bounding box center [521, 360] width 9 height 9
select select "2770856e-d6b1-4121-bfe1-202d7e478624"
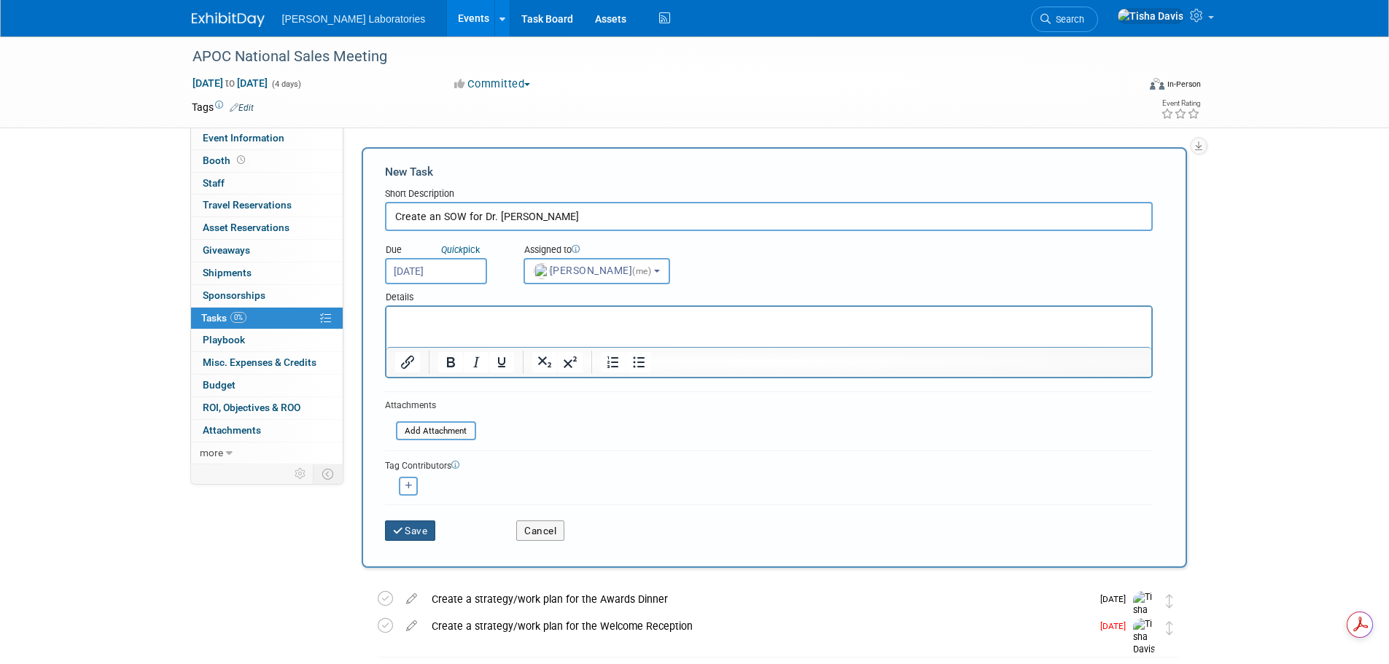
click at [399, 531] on icon "submit" at bounding box center [399, 531] width 12 height 10
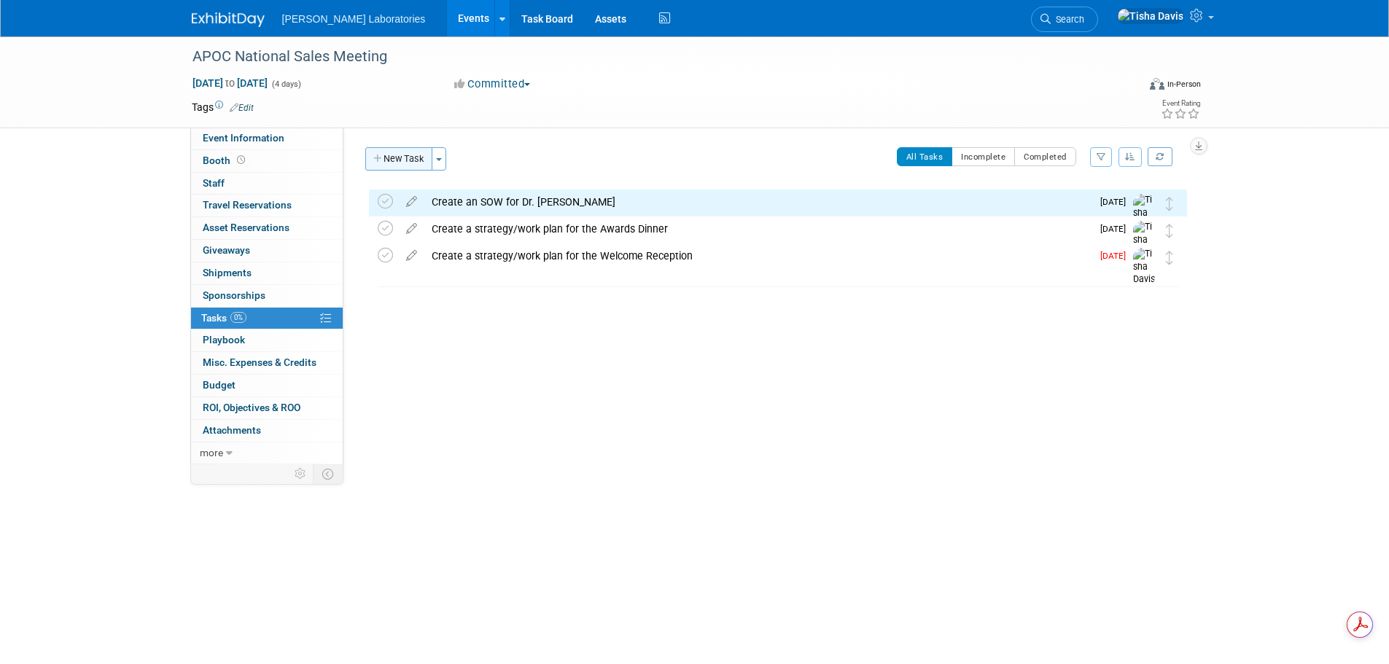
click at [397, 155] on button "New Task" at bounding box center [398, 158] width 67 height 23
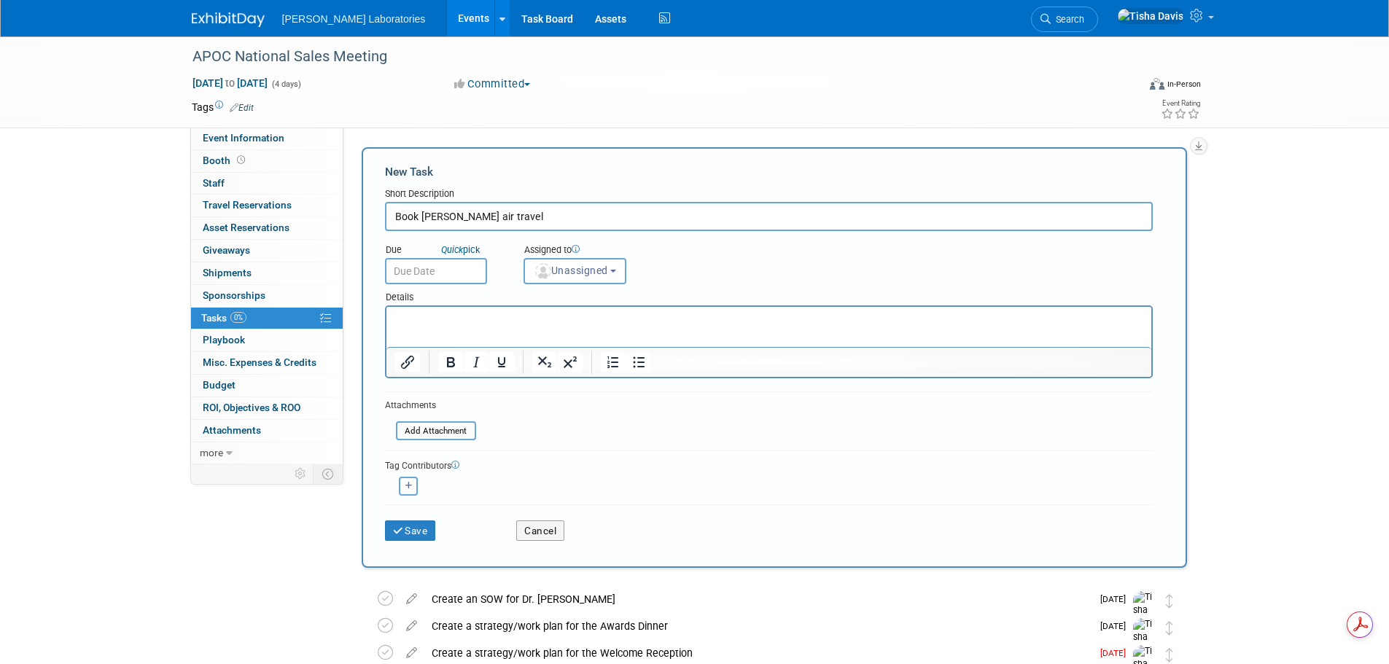
type input "Book Dr. Watson's air travel"
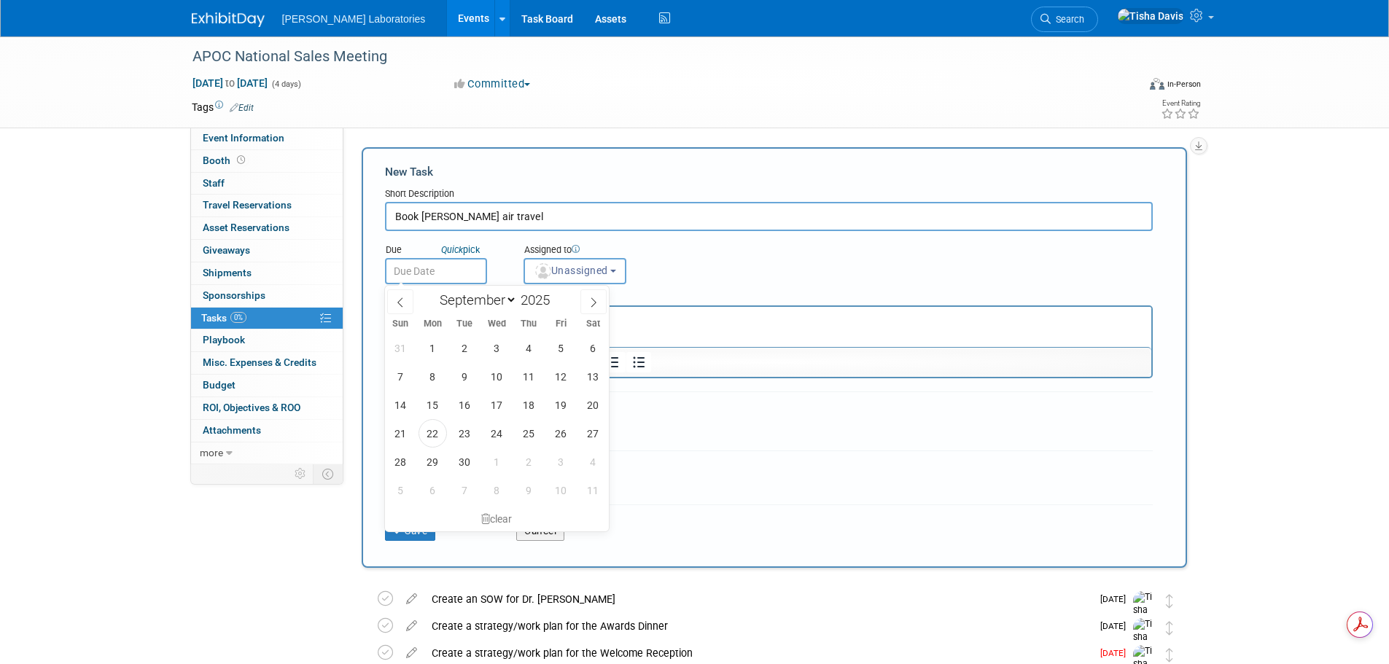
click at [451, 272] on input "text" at bounding box center [436, 271] width 102 height 26
click at [559, 461] on span "3" at bounding box center [561, 462] width 28 height 28
type input "Oct 3, 2025"
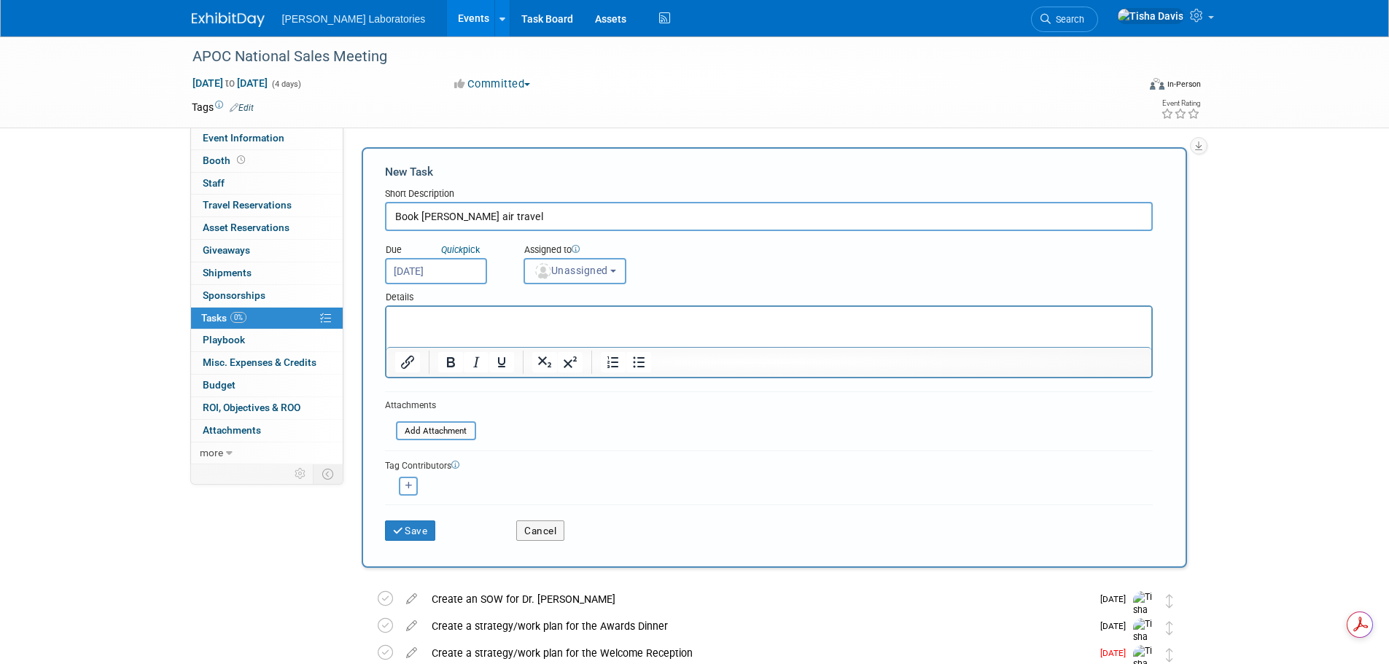
click at [608, 273] on span "Unassigned" at bounding box center [571, 271] width 74 height 12
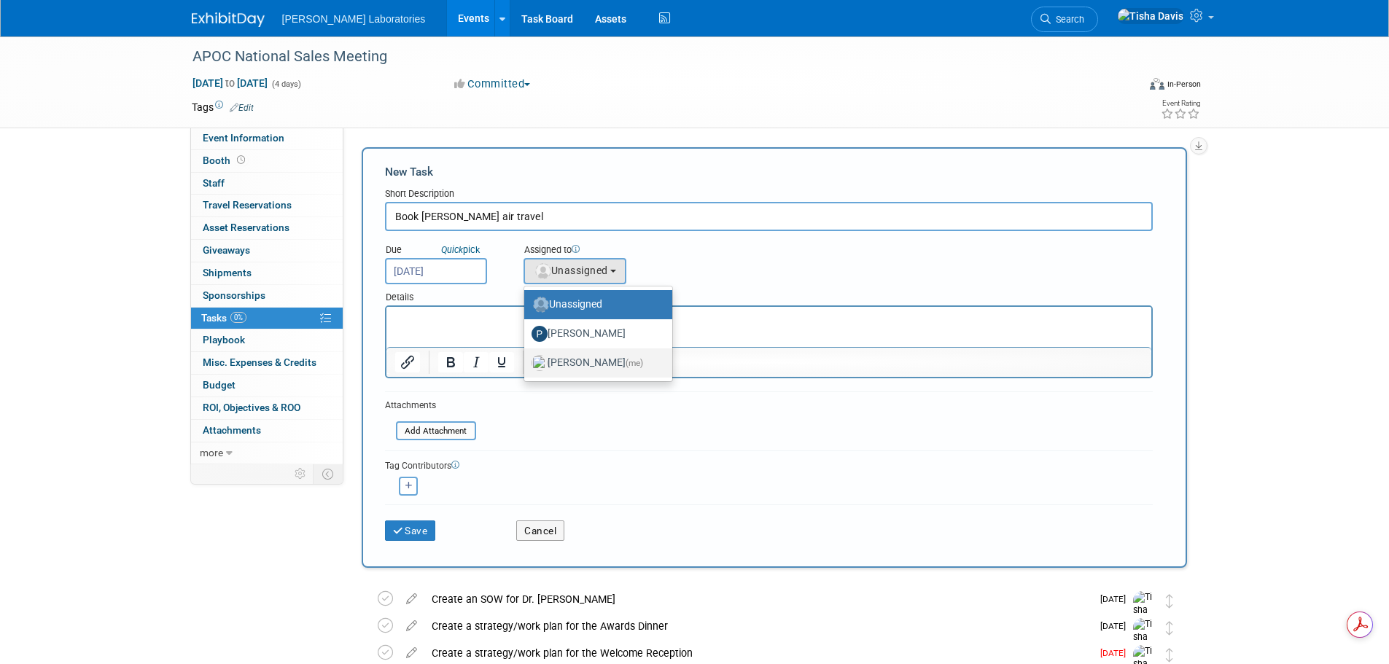
click at [591, 360] on label "Tisha Davis (me)" at bounding box center [594, 362] width 126 height 23
click at [526, 360] on input "Tisha Davis (me)" at bounding box center [521, 360] width 9 height 9
select select "2770856e-d6b1-4121-bfe1-202d7e478624"
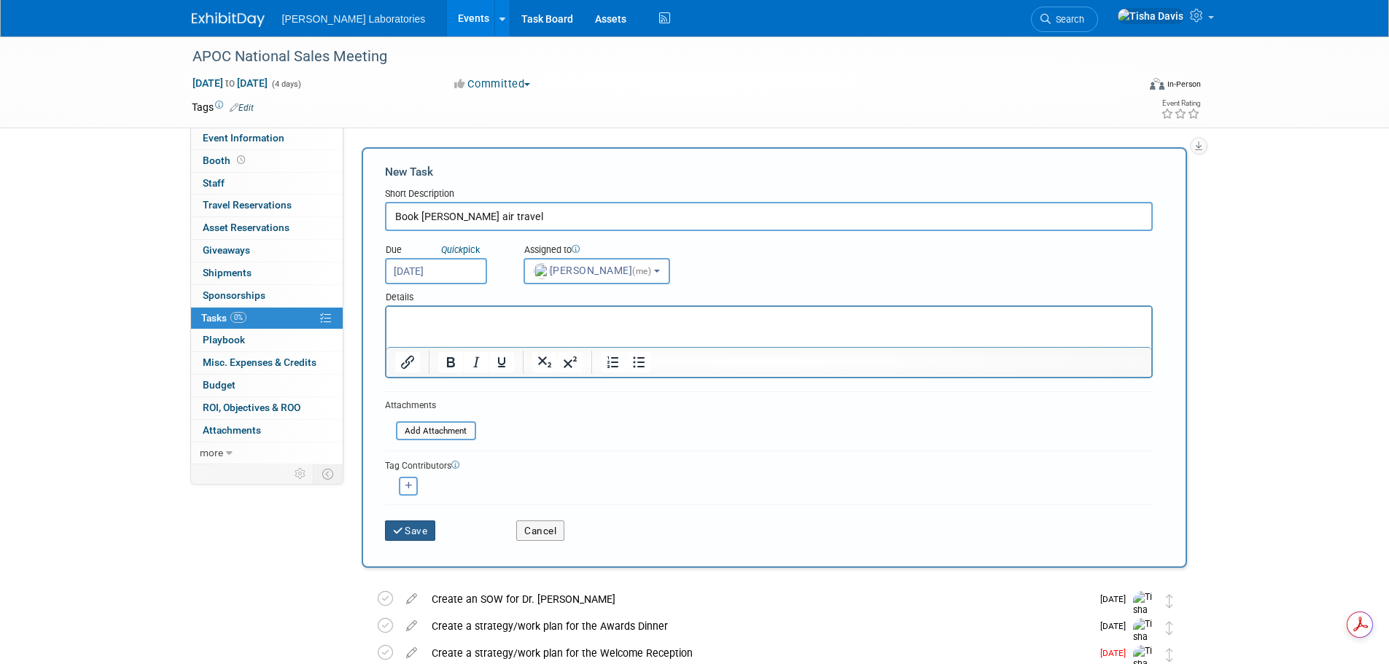
click at [421, 528] on button "Save" at bounding box center [410, 530] width 51 height 20
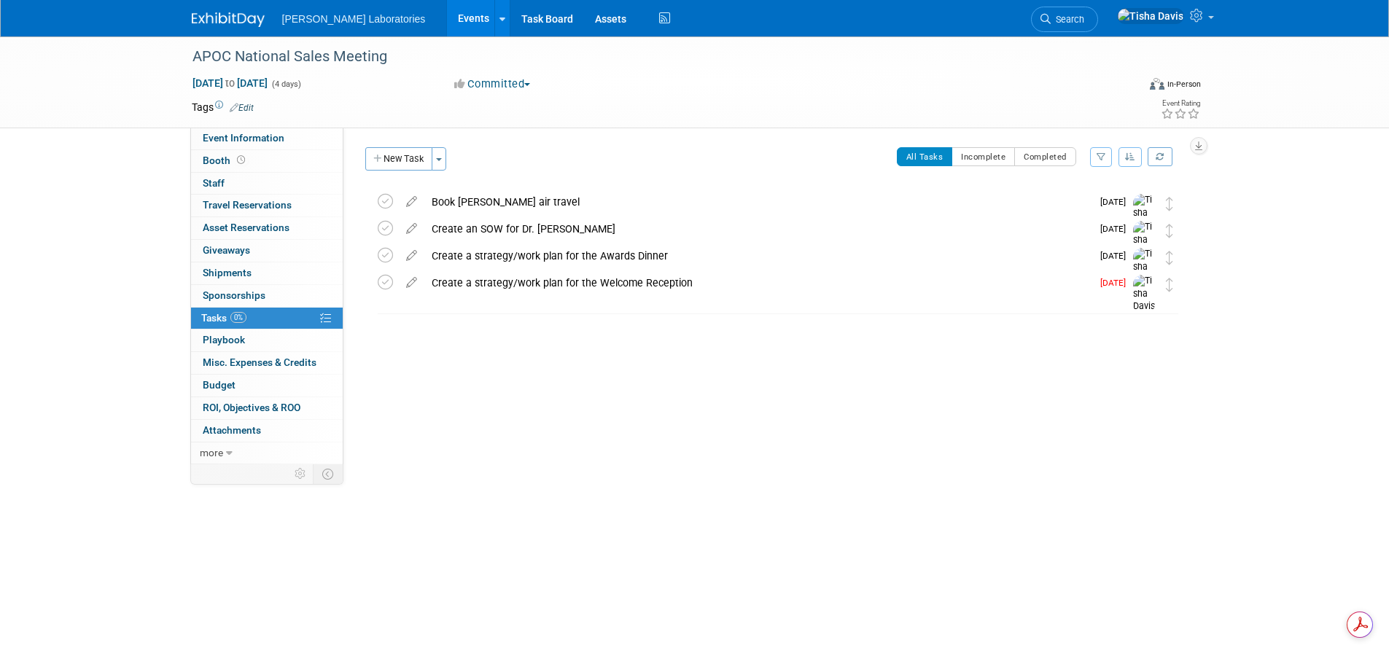
click at [447, 20] on link "Events" at bounding box center [473, 18] width 53 height 36
